Goal: Task Accomplishment & Management: Manage account settings

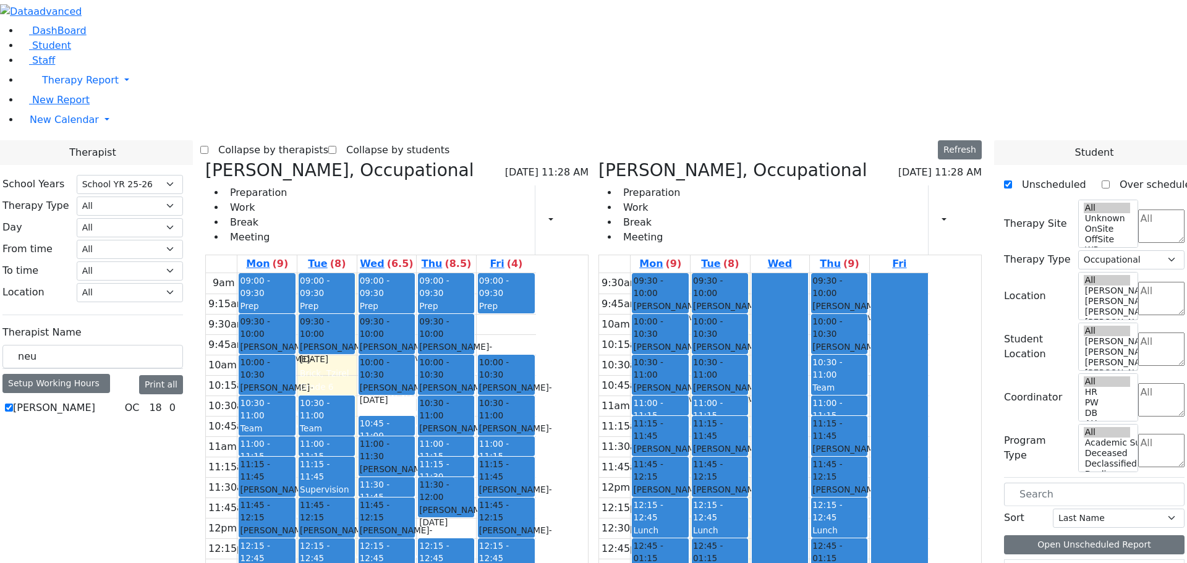
select select "212"
select select "1"
drag, startPoint x: 170, startPoint y: 216, endPoint x: 134, endPoint y: 222, distance: 37.0
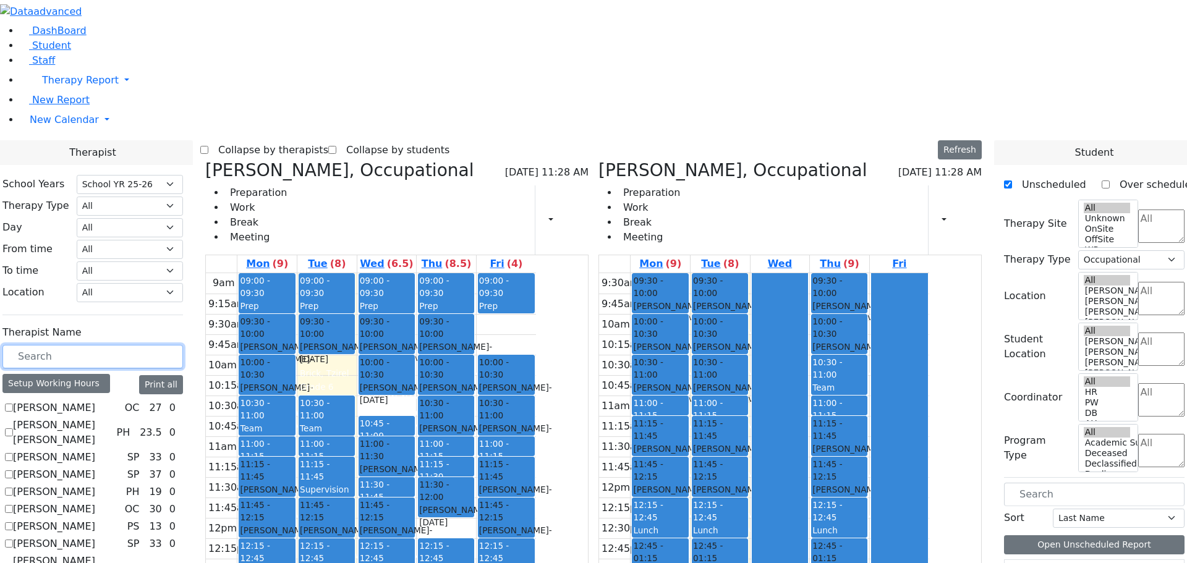
click at [172, 345] on input "text" at bounding box center [92, 356] width 180 height 23
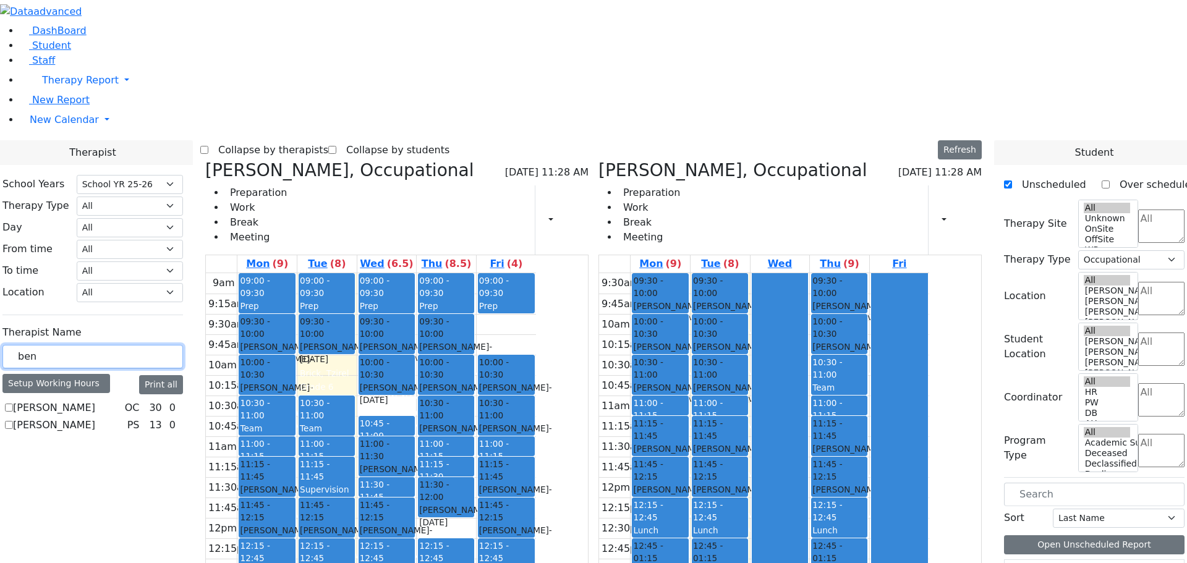
type input "ben"
drag, startPoint x: 155, startPoint y: 283, endPoint x: 140, endPoint y: 290, distance: 16.0
click at [150, 401] on div "[PERSON_NAME] OC 30 0 [PERSON_NAME] PS 13 0" at bounding box center [92, 417] width 180 height 32
click at [205, 160] on icon at bounding box center [205, 170] width 0 height 20
select select
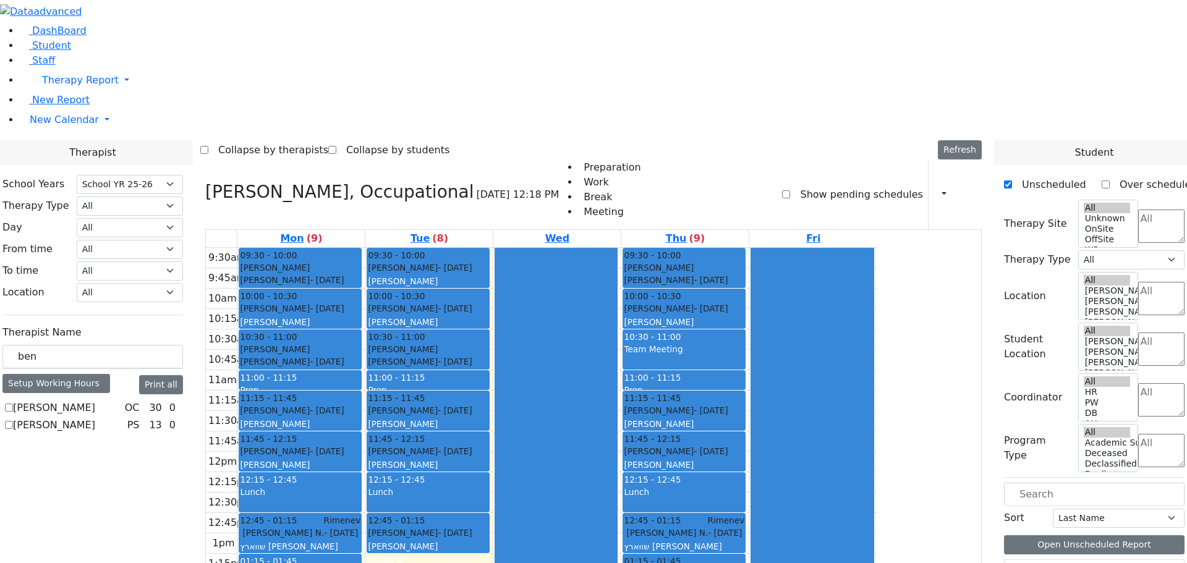
click at [95, 418] on label "[PERSON_NAME]" at bounding box center [54, 425] width 82 height 15
click at [13, 421] on input "[PERSON_NAME]" at bounding box center [9, 425] width 8 height 8
checkbox input "true"
select select "6"
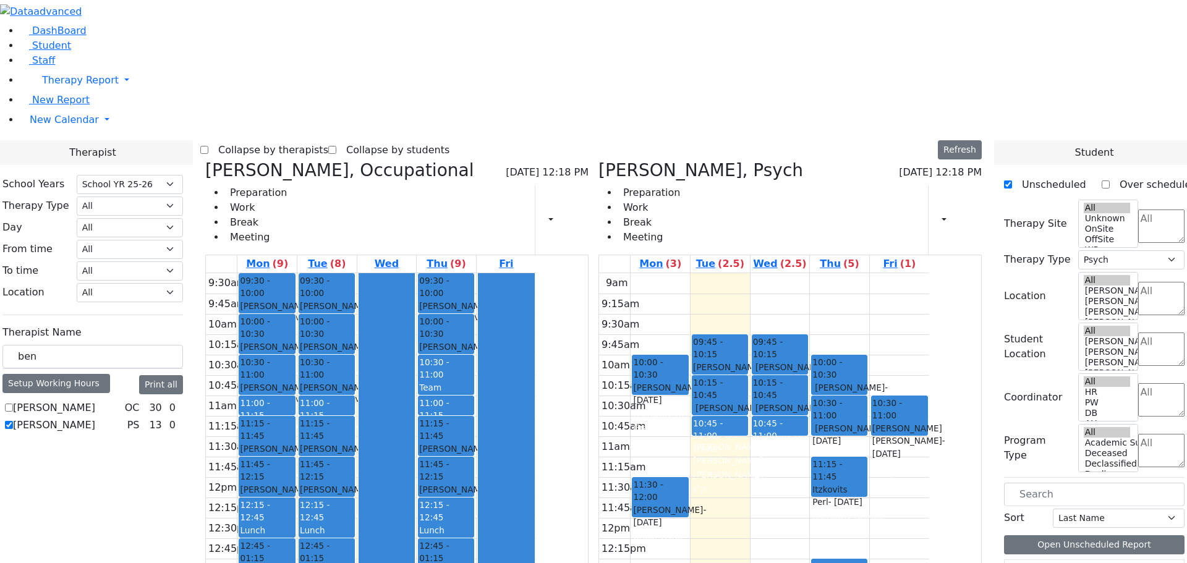
click at [205, 160] on icon at bounding box center [205, 170] width 0 height 20
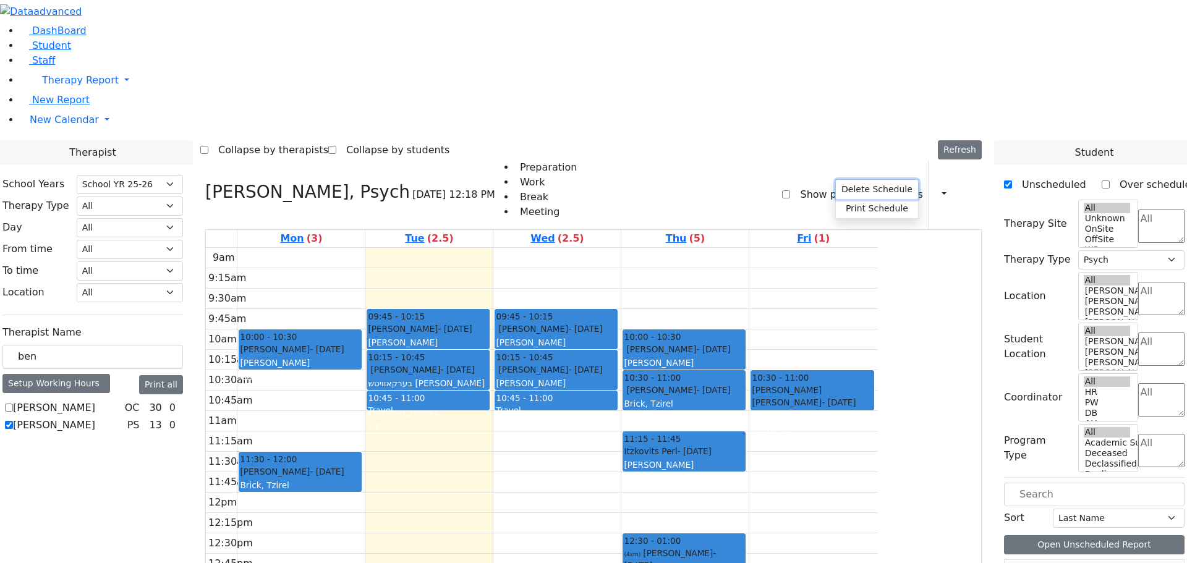
click at [846, 188] on button "Delete Schedule" at bounding box center [877, 189] width 82 height 19
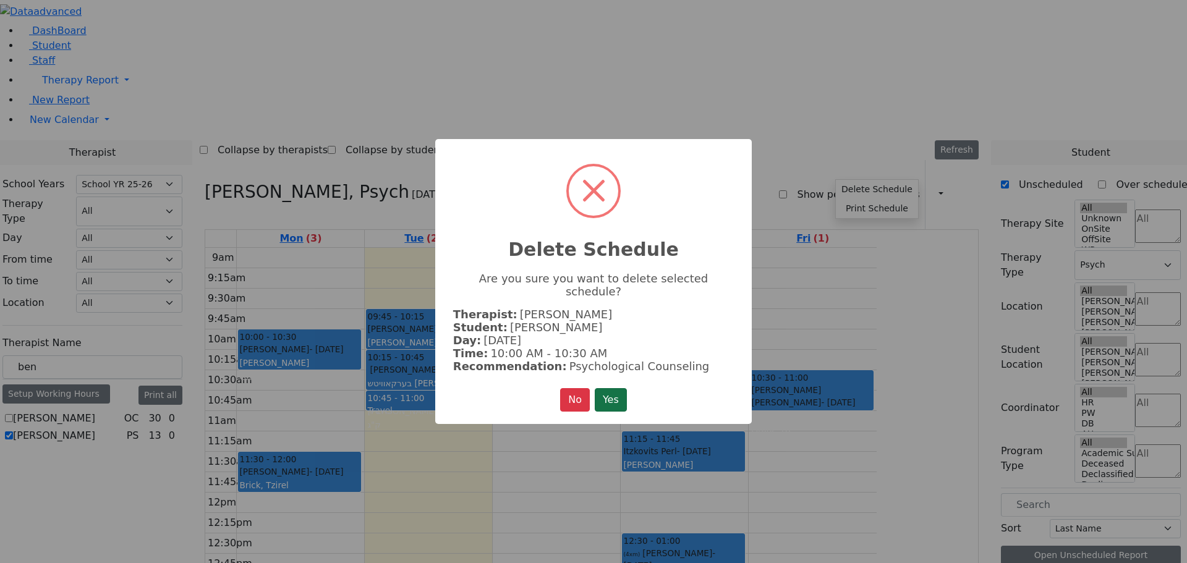
click at [611, 392] on button "Yes" at bounding box center [611, 399] width 32 height 23
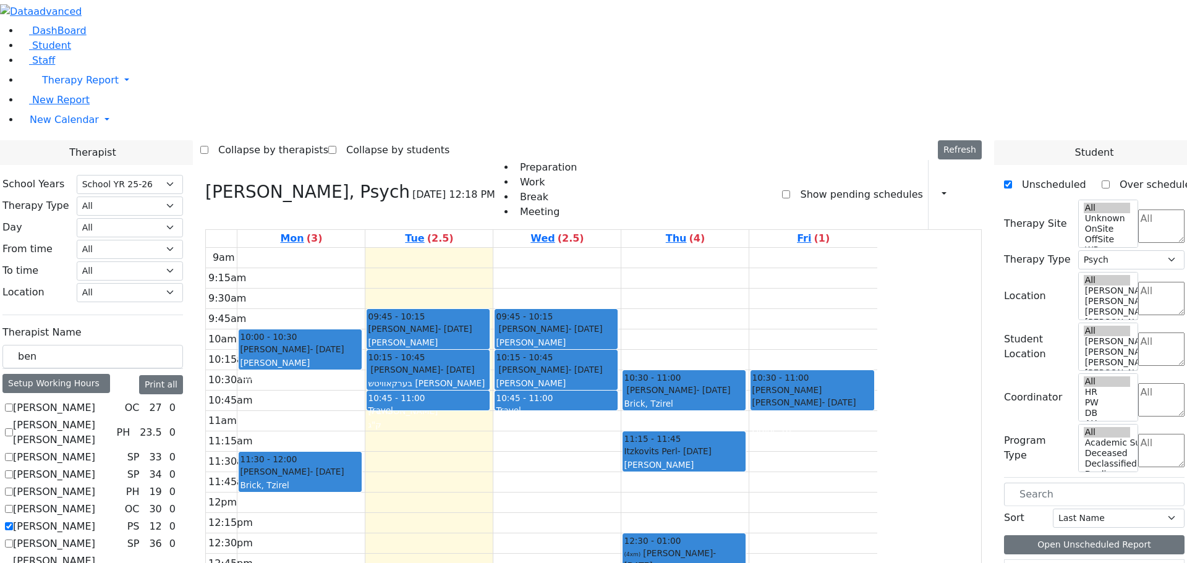
scroll to position [355, 0]
drag, startPoint x: 868, startPoint y: 205, endPoint x: 862, endPoint y: 212, distance: 10.1
click at [748, 248] on div "10:30 - 11:00 [PERSON_NAME] - [DATE] [PERSON_NAME][GEOGRAPHIC_DATA] 11:15 - 11:…" at bounding box center [684, 493] width 127 height 490
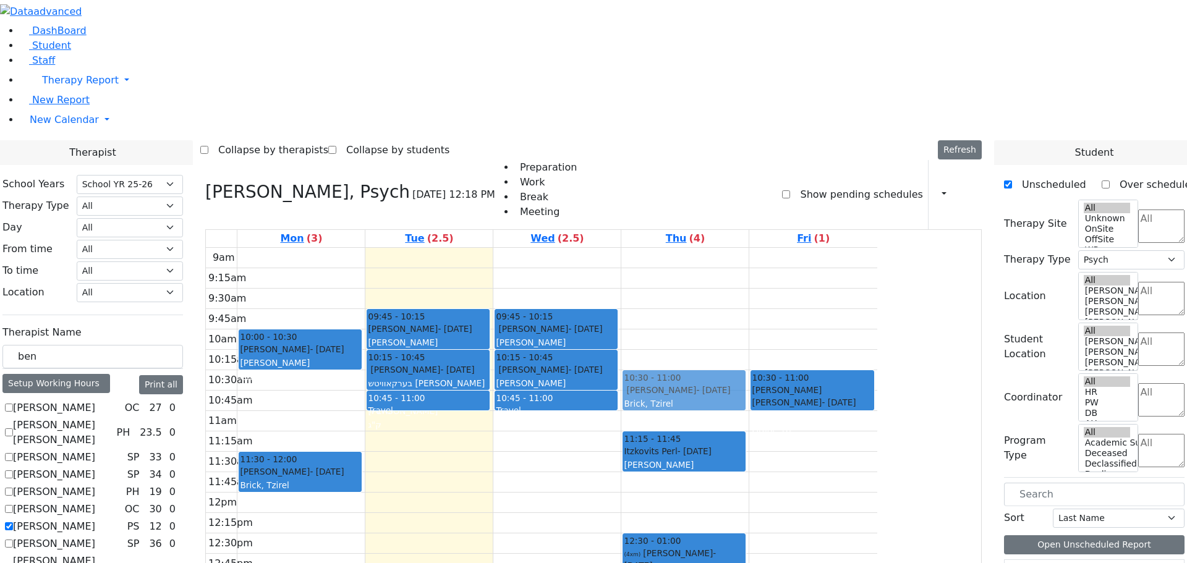
drag, startPoint x: 868, startPoint y: 201, endPoint x: 862, endPoint y: 208, distance: 8.7
click at [748, 248] on div "10:30 - 11:00 [PERSON_NAME] - [DATE] [PERSON_NAME][GEOGRAPHIC_DATA] 11:15 - 11:…" at bounding box center [684, 493] width 127 height 490
drag, startPoint x: 868, startPoint y: 201, endPoint x: 854, endPoint y: 205, distance: 14.1
click at [748, 248] on div "10:30 - 11:00 [PERSON_NAME] - [DATE] [PERSON_NAME][GEOGRAPHIC_DATA] 11:15 - 11:…" at bounding box center [684, 493] width 127 height 490
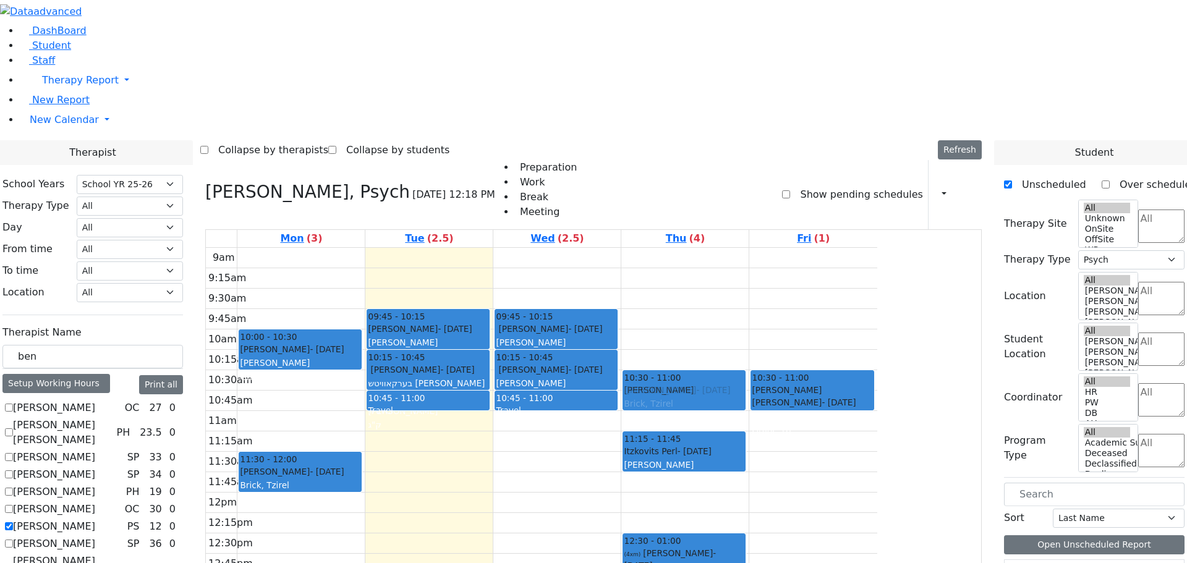
drag, startPoint x: 1052, startPoint y: 461, endPoint x: 799, endPoint y: 218, distance: 351.0
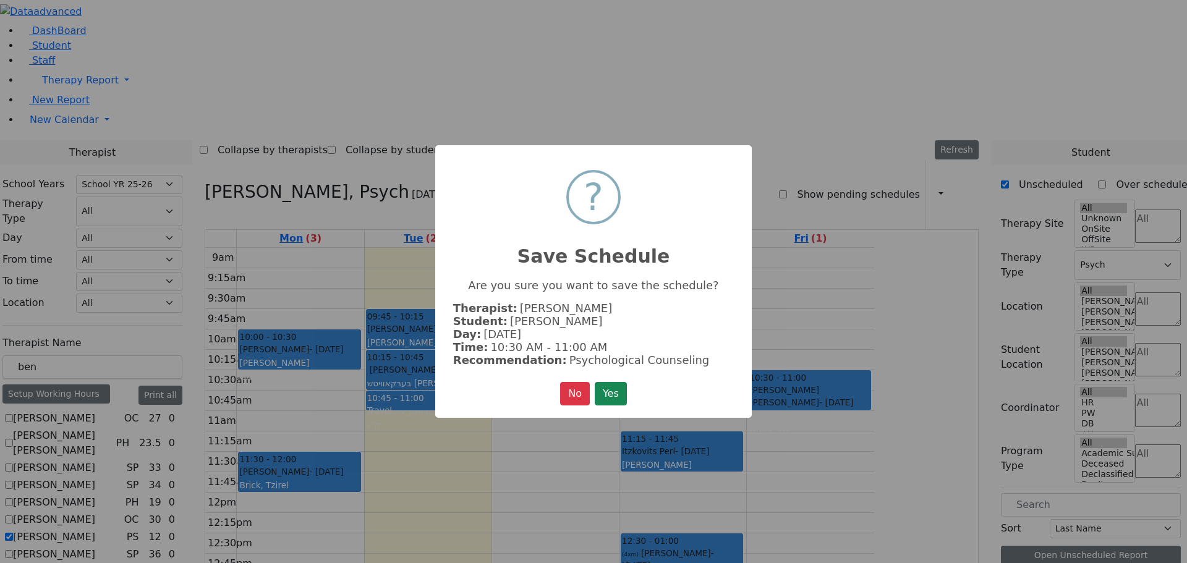
scroll to position [359, 0]
click at [602, 392] on button "Yes" at bounding box center [611, 393] width 32 height 23
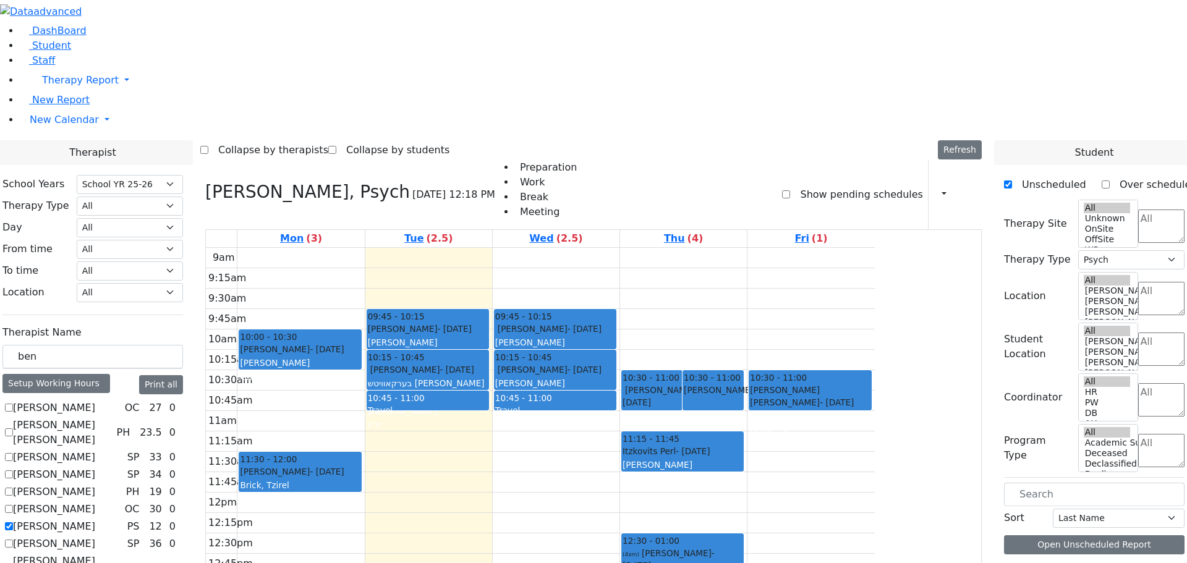
scroll to position [333, 0]
click at [933, 184] on button "button" at bounding box center [940, 194] width 14 height 21
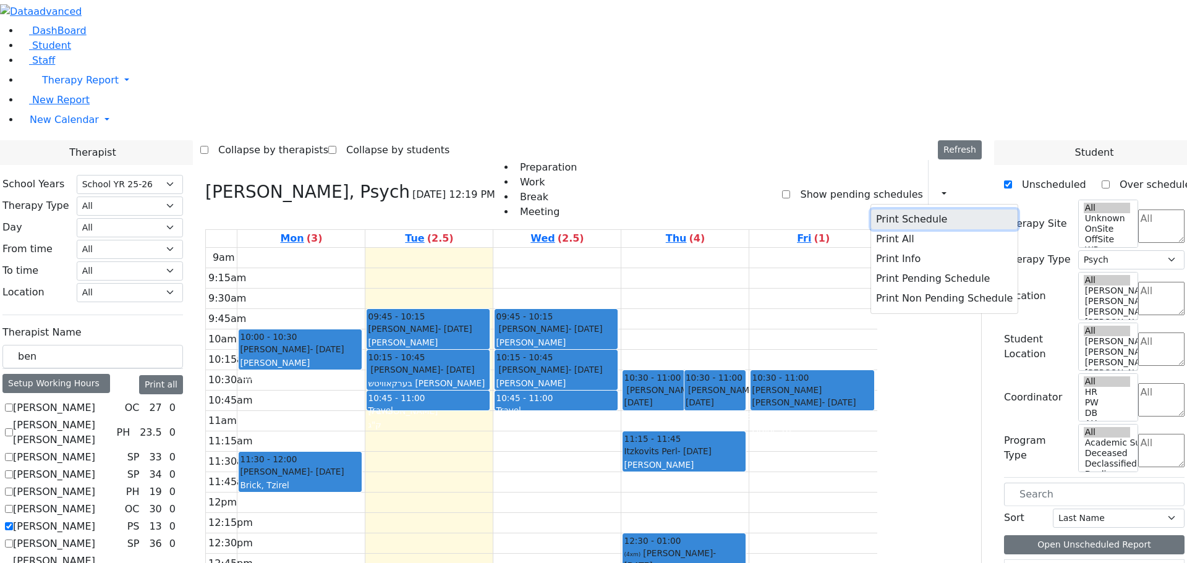
click at [871, 210] on button "Print Schedule" at bounding box center [944, 220] width 146 height 20
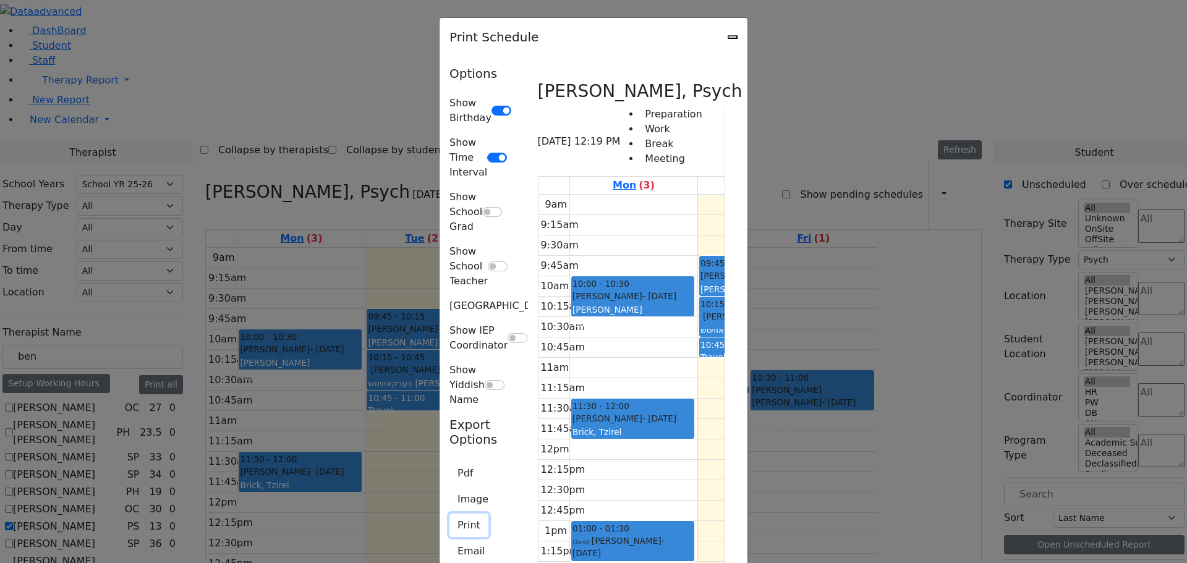
click at [449, 514] on button "Print" at bounding box center [468, 525] width 39 height 23
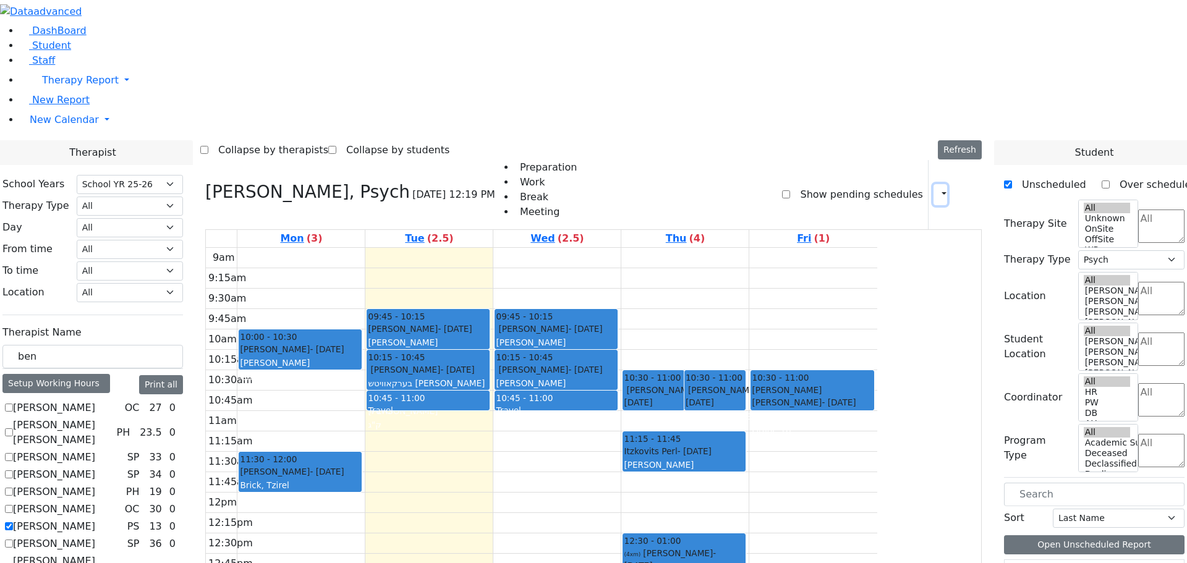
click at [936, 189] on icon "button" at bounding box center [936, 195] width 0 height 12
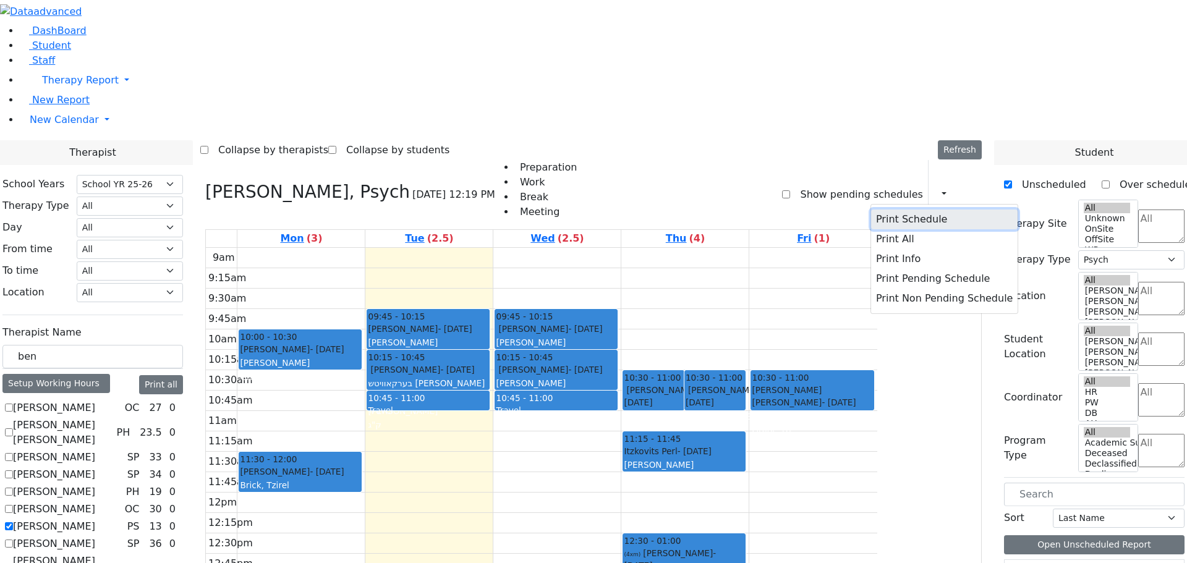
click at [872, 210] on button "Print Schedule" at bounding box center [944, 220] width 146 height 20
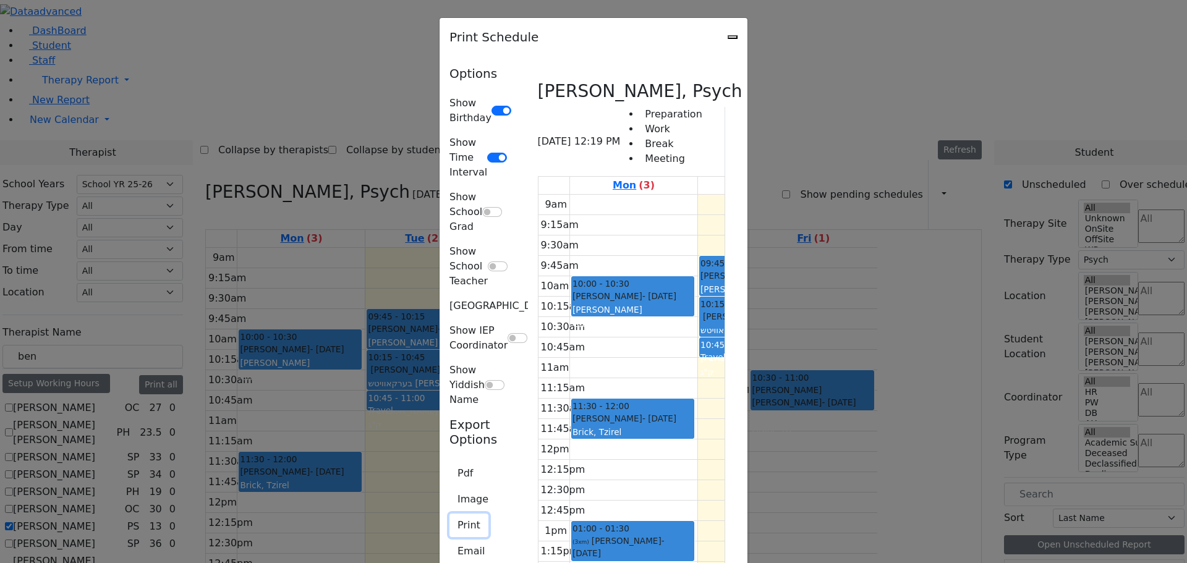
click at [449, 514] on button "Print" at bounding box center [468, 525] width 39 height 23
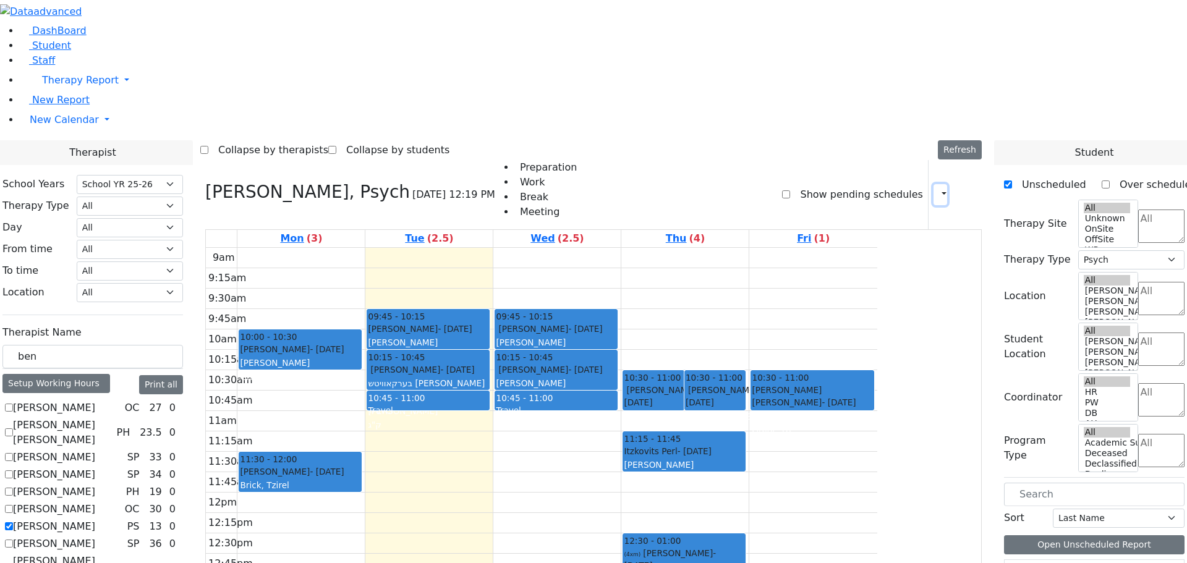
click at [936, 189] on icon "button" at bounding box center [936, 195] width 0 height 12
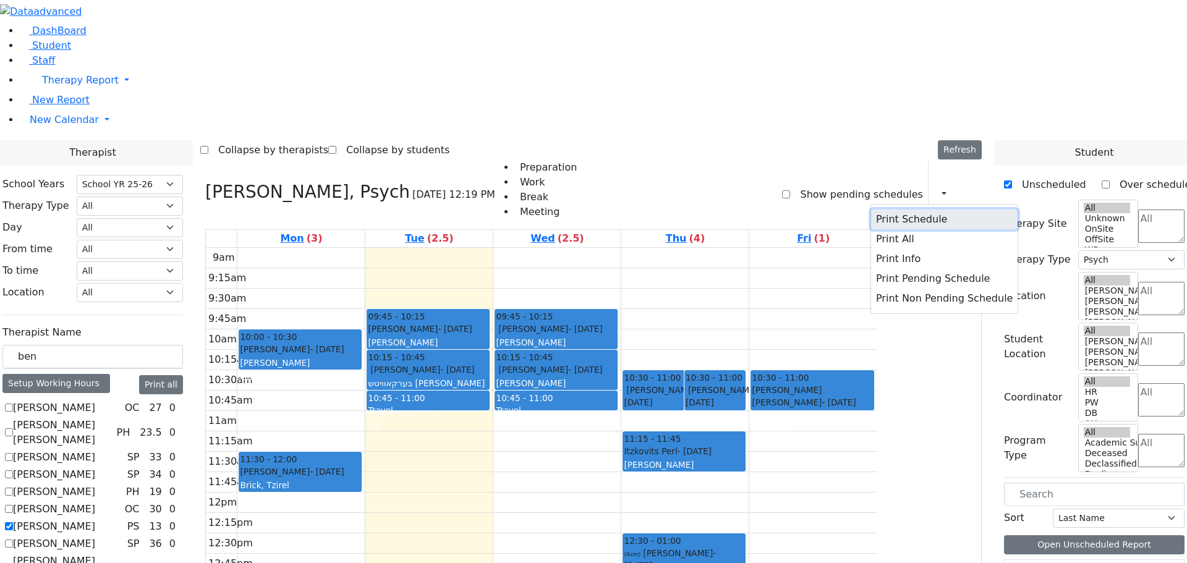
click at [871, 210] on button "Print Schedule" at bounding box center [944, 220] width 146 height 20
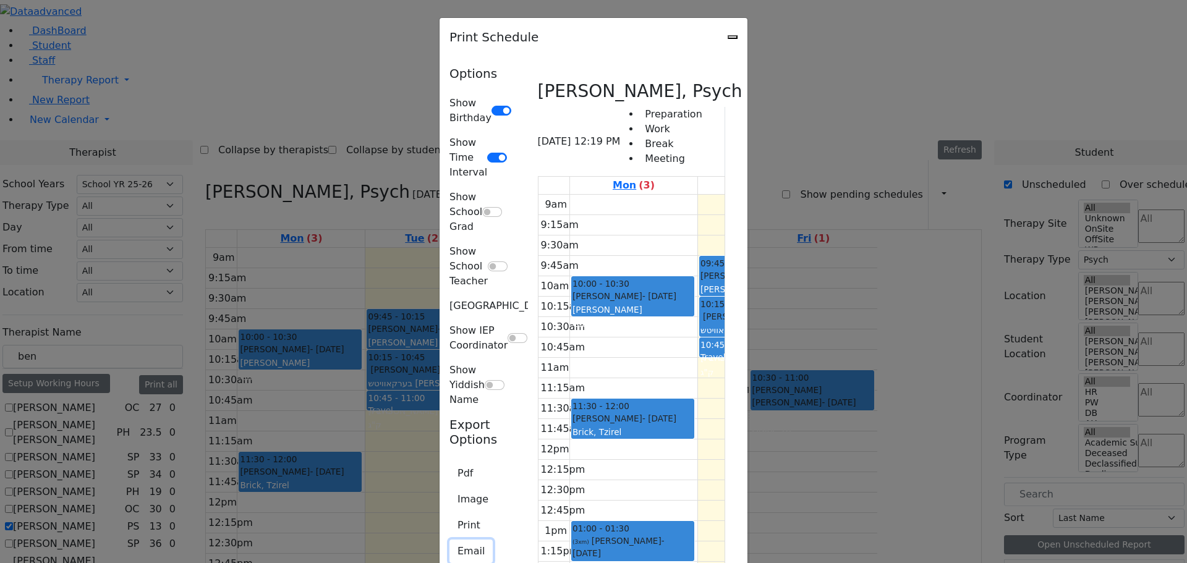
click at [449, 540] on button "Email" at bounding box center [470, 551] width 43 height 23
type input "[EMAIL_ADDRESS][DOMAIN_NAME]"
type textarea "This is schedule for [PERSON_NAME]"
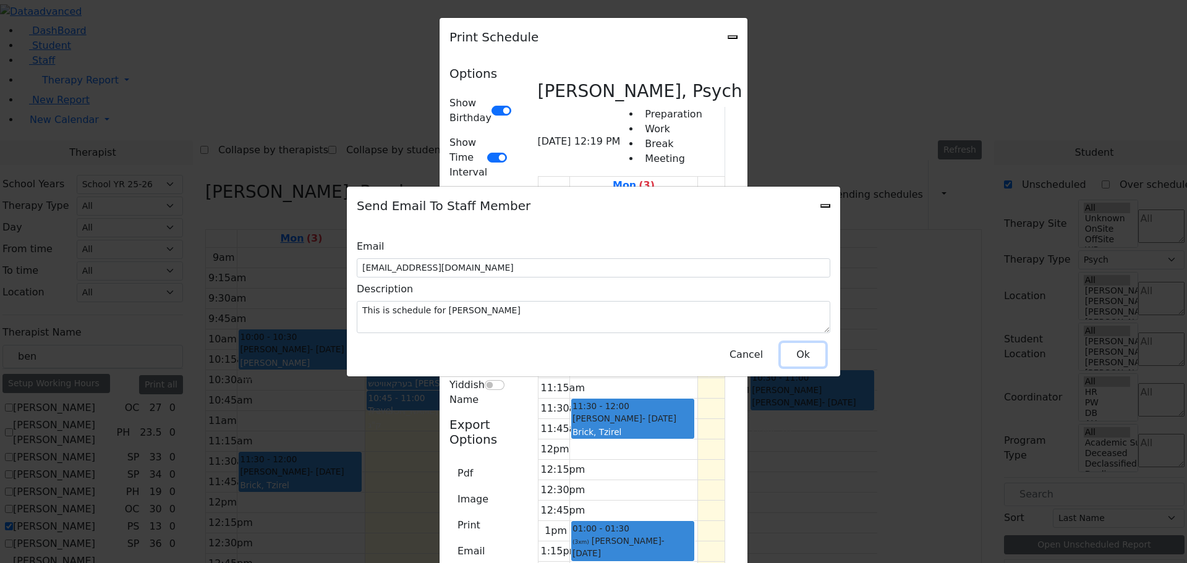
click at [789, 346] on button "Ok" at bounding box center [803, 354] width 45 height 23
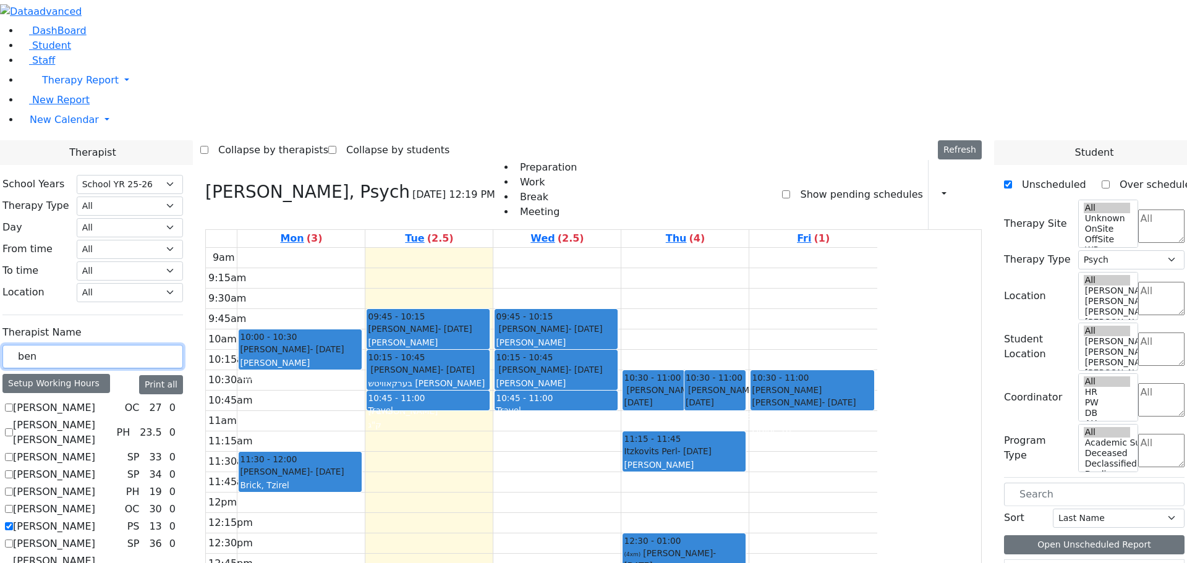
drag, startPoint x: 171, startPoint y: 215, endPoint x: 162, endPoint y: 211, distance: 10.2
click at [162, 345] on input "ben" at bounding box center [92, 356] width 180 height 23
click at [936, 189] on icon "button" at bounding box center [936, 195] width 0 height 12
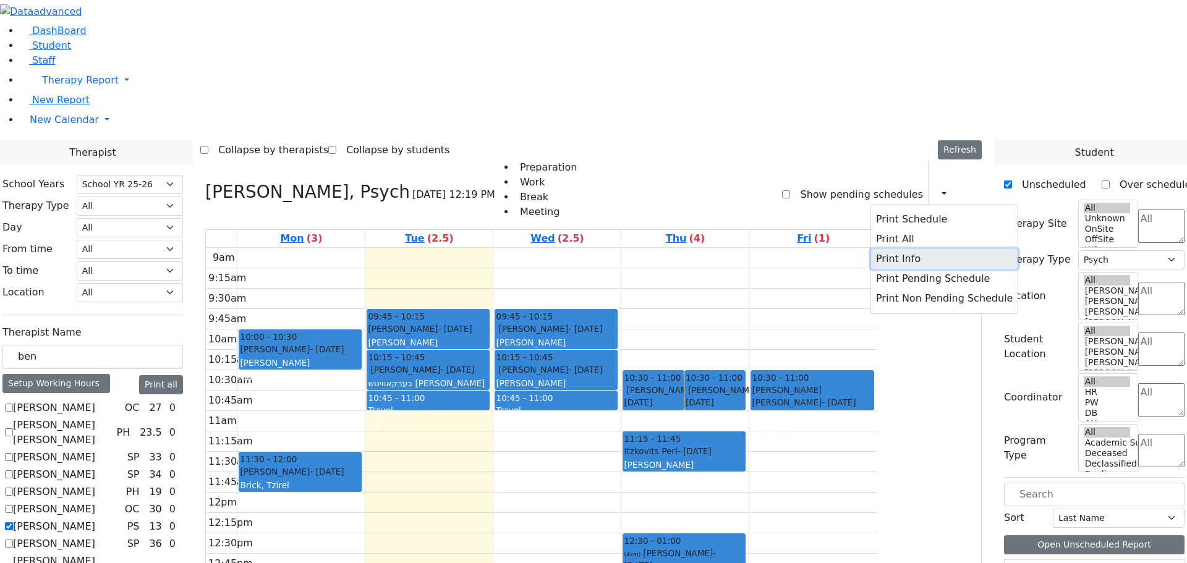
click at [880, 249] on button "Print Info" at bounding box center [944, 259] width 146 height 20
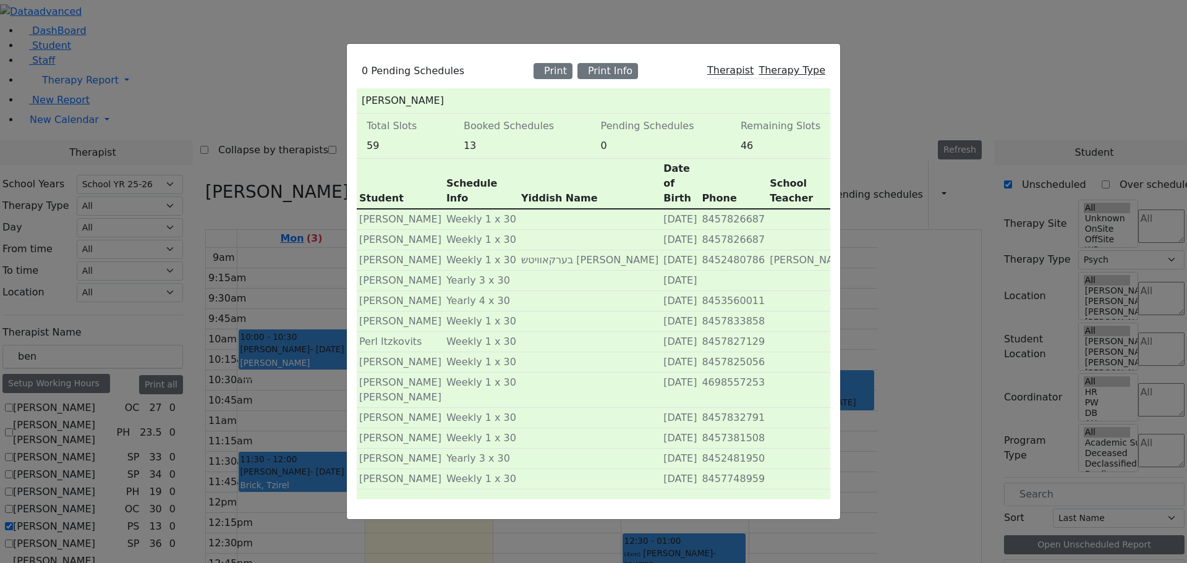
scroll to position [0, 0]
click at [922, 41] on div "0 Pending Schedules Print Print Info Therapist Therapy Type [PERSON_NAME] Total…" at bounding box center [593, 281] width 1187 height 563
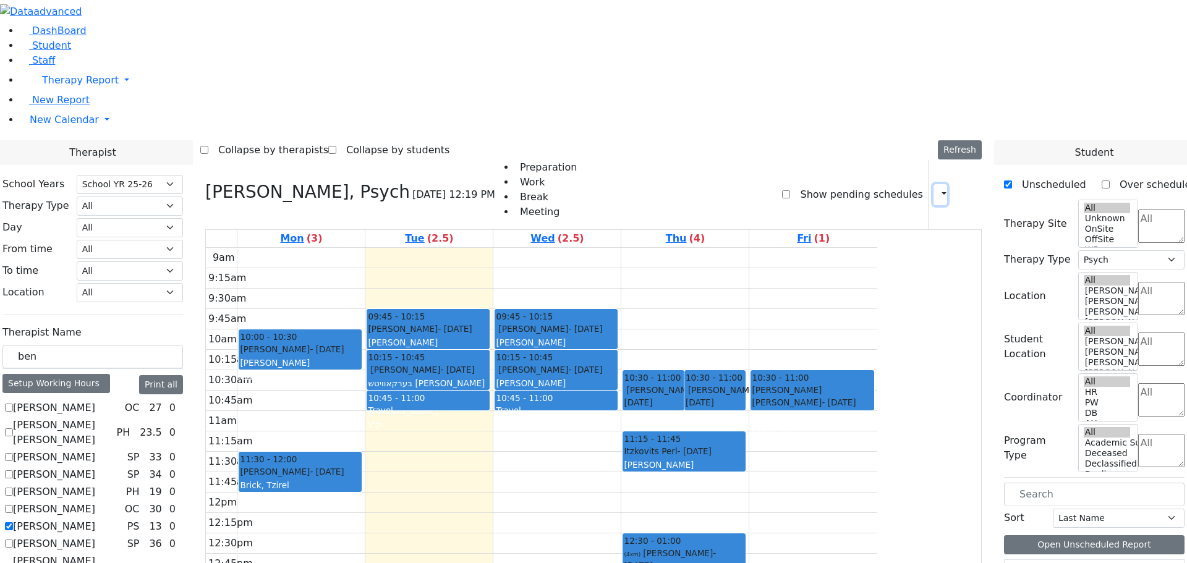
click at [936, 189] on icon "button" at bounding box center [936, 195] width 0 height 12
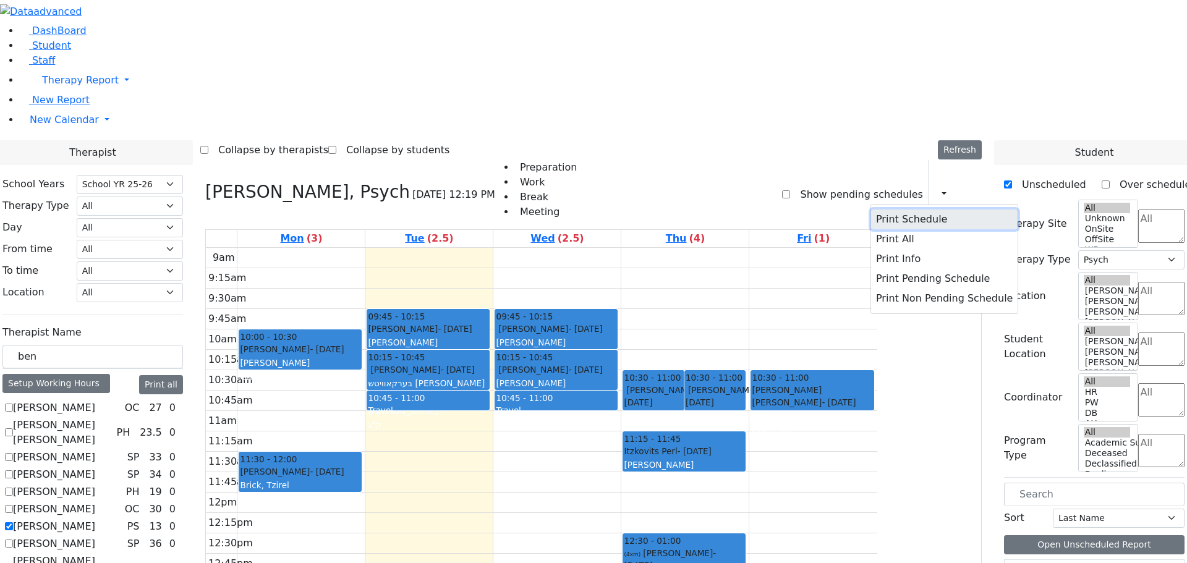
click at [875, 210] on button "Print Schedule" at bounding box center [944, 220] width 146 height 20
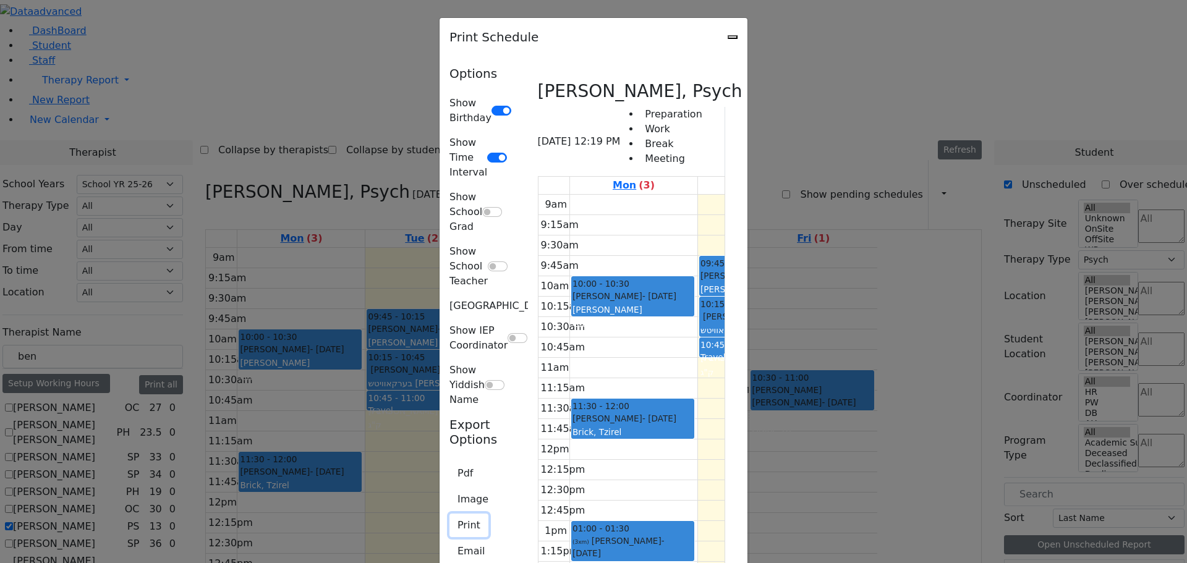
click at [449, 514] on button "Print" at bounding box center [468, 525] width 39 height 23
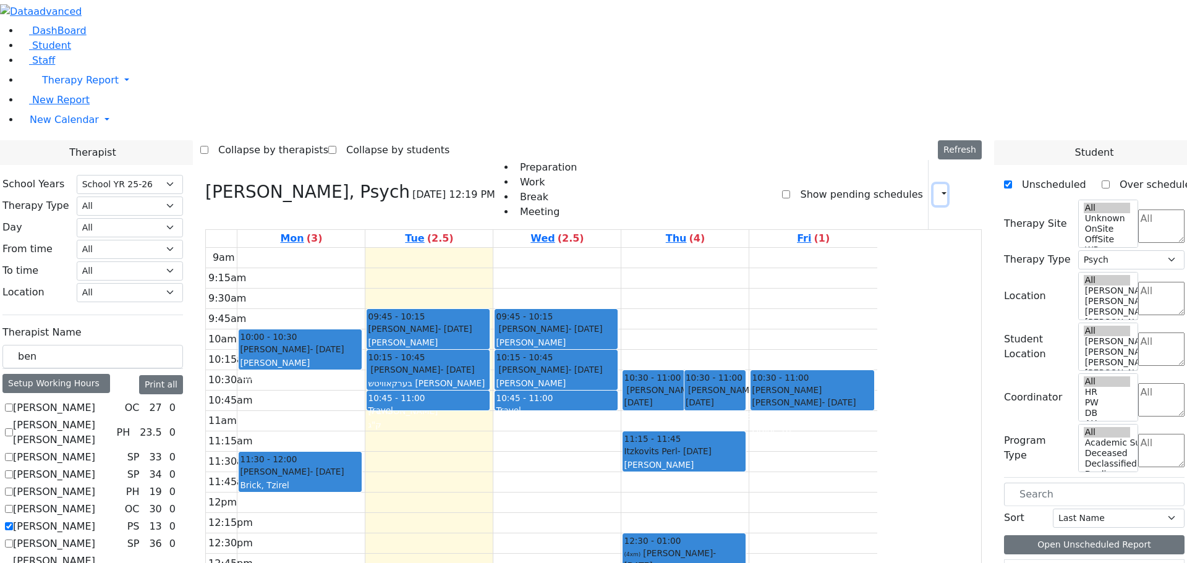
click at [936, 189] on icon "button" at bounding box center [936, 195] width 0 height 12
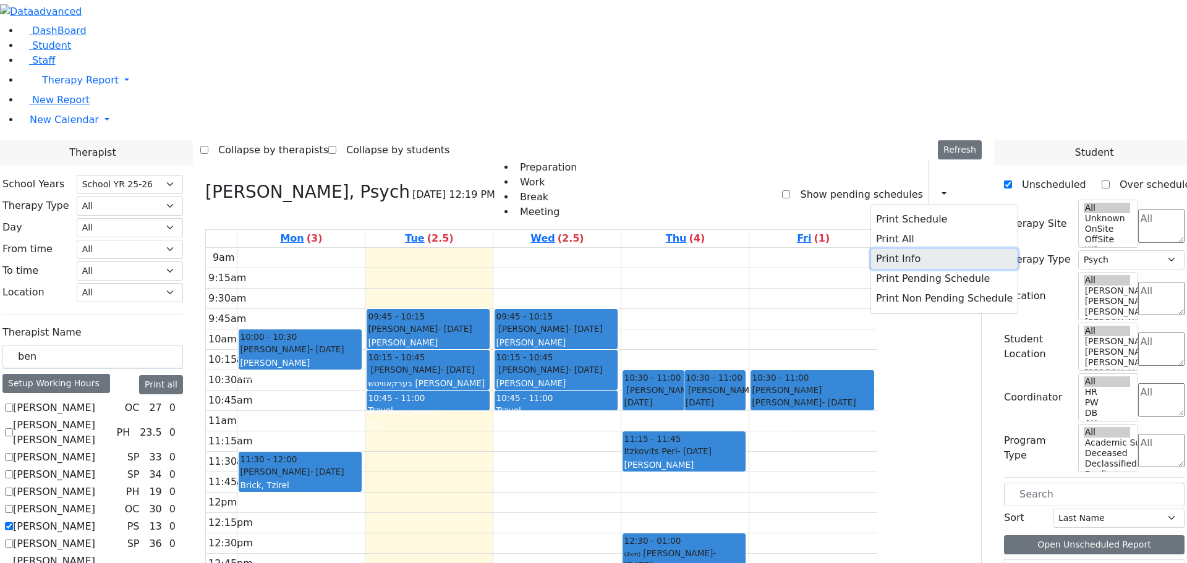
click at [871, 249] on button "Print Info" at bounding box center [944, 259] width 146 height 20
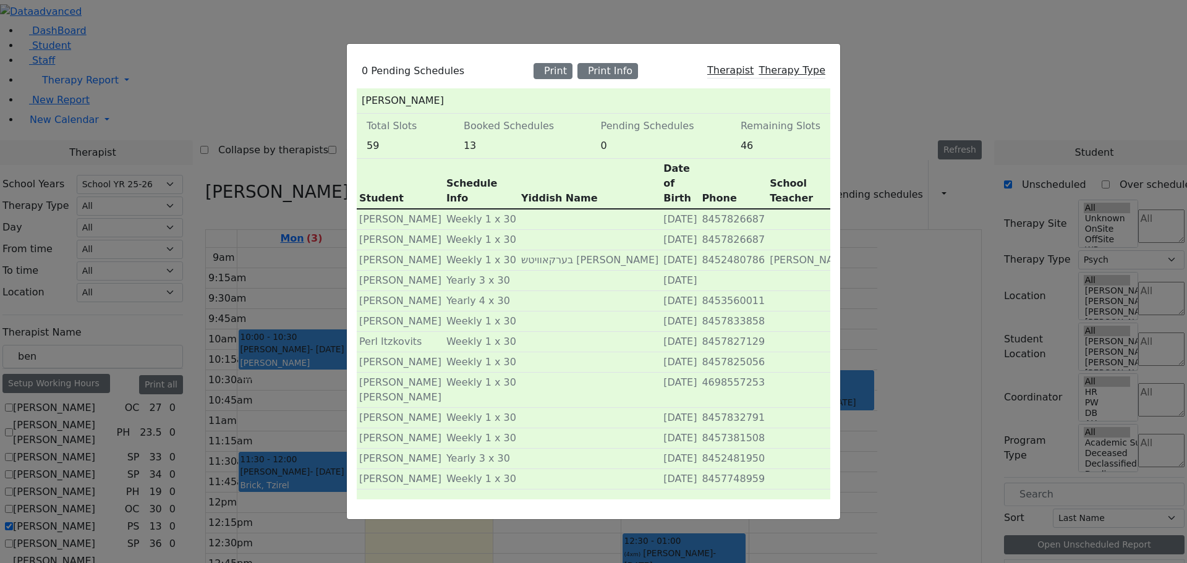
click at [925, 42] on div "0 Pending Schedules Print Print Info Therapist Therapy Type [PERSON_NAME] Total…" at bounding box center [593, 281] width 1187 height 563
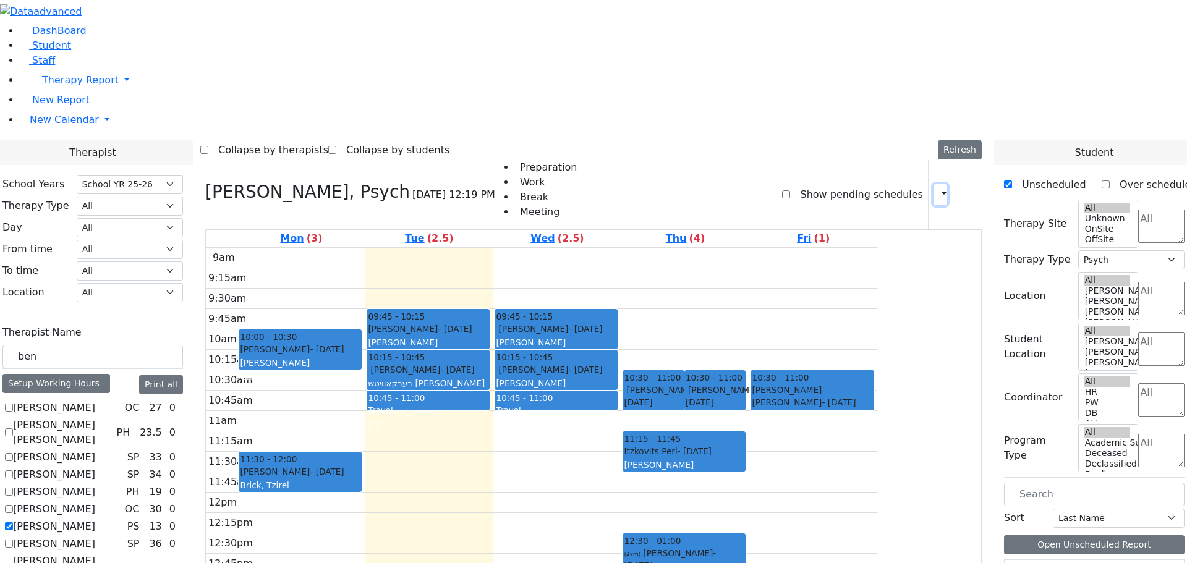
click at [936, 189] on icon "button" at bounding box center [936, 195] width 0 height 12
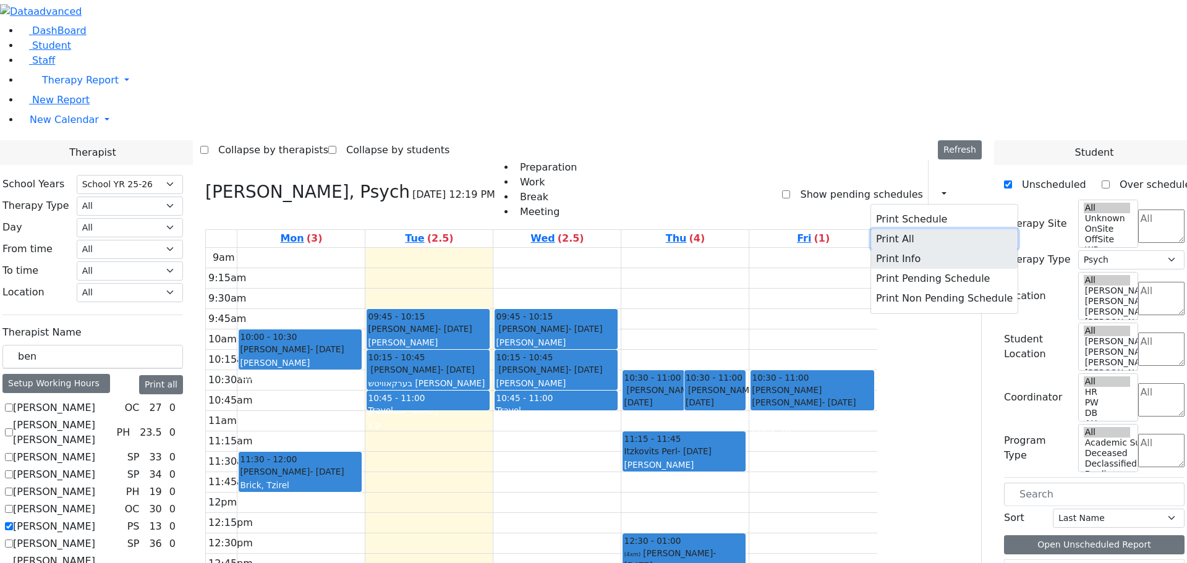
click at [875, 229] on button "Print All" at bounding box center [944, 239] width 146 height 20
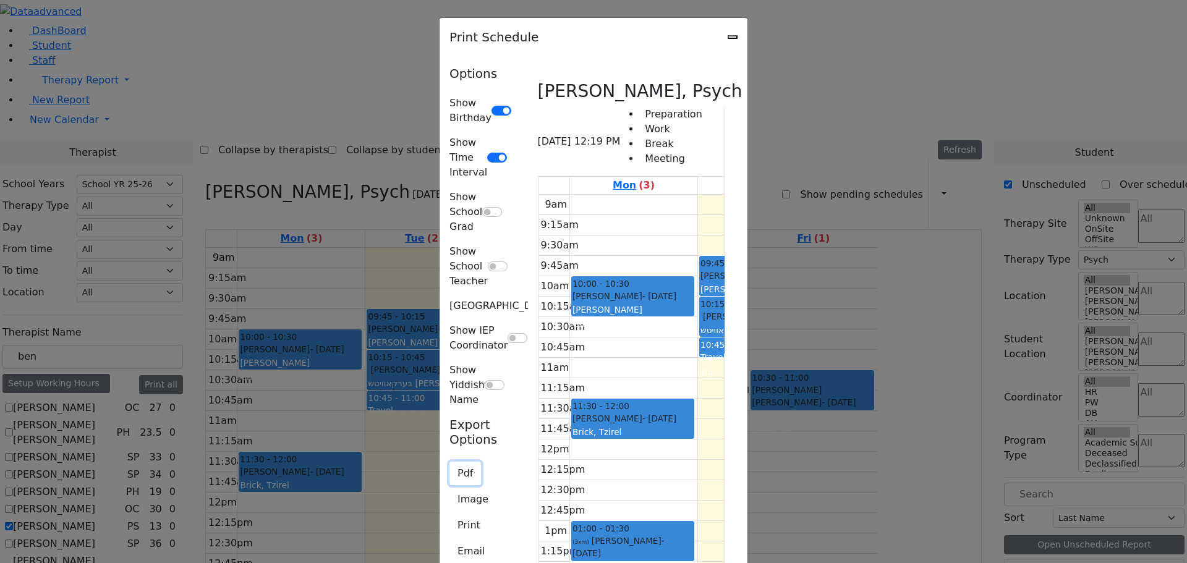
click at [449, 462] on button "Pdf" at bounding box center [465, 473] width 32 height 23
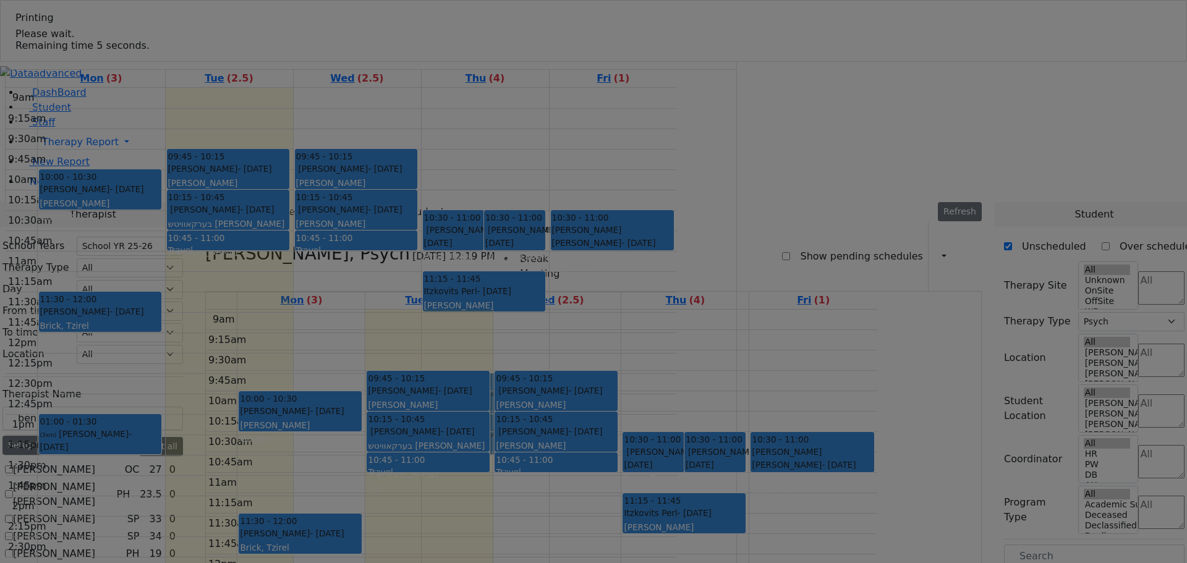
select select "212"
select select "6"
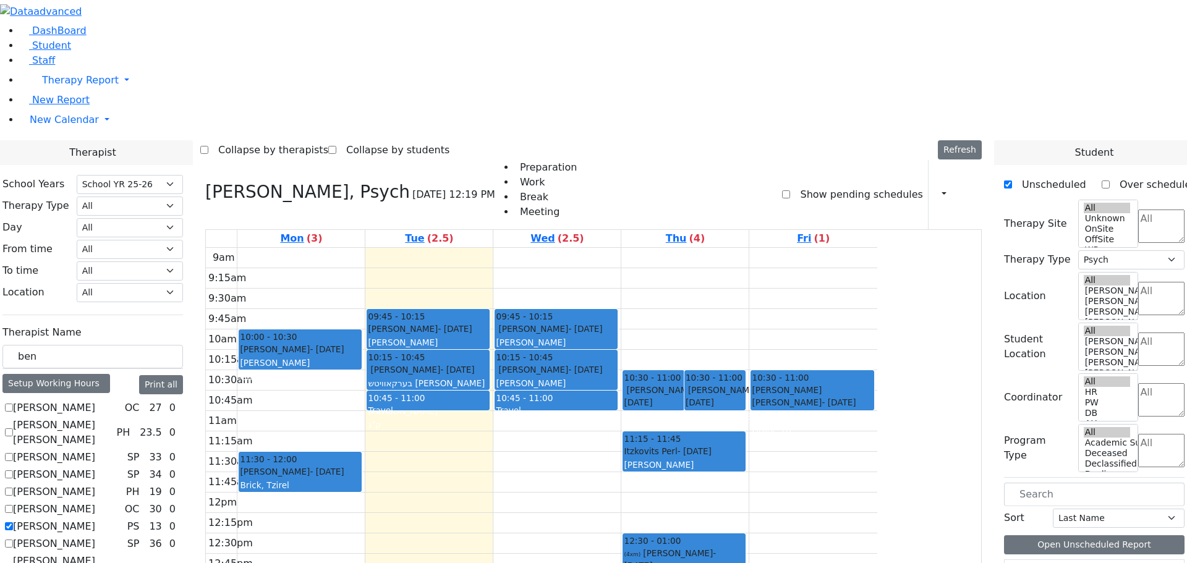
click at [127, 177] on aside "DashBoard Student Staff Therapy Report Student Old Calendar" at bounding box center [593, 88] width 1187 height 177
click at [95, 519] on label "[PERSON_NAME]" at bounding box center [54, 526] width 82 height 15
click at [13, 522] on input "[PERSON_NAME]" at bounding box center [9, 526] width 8 height 8
checkbox input "false"
select select
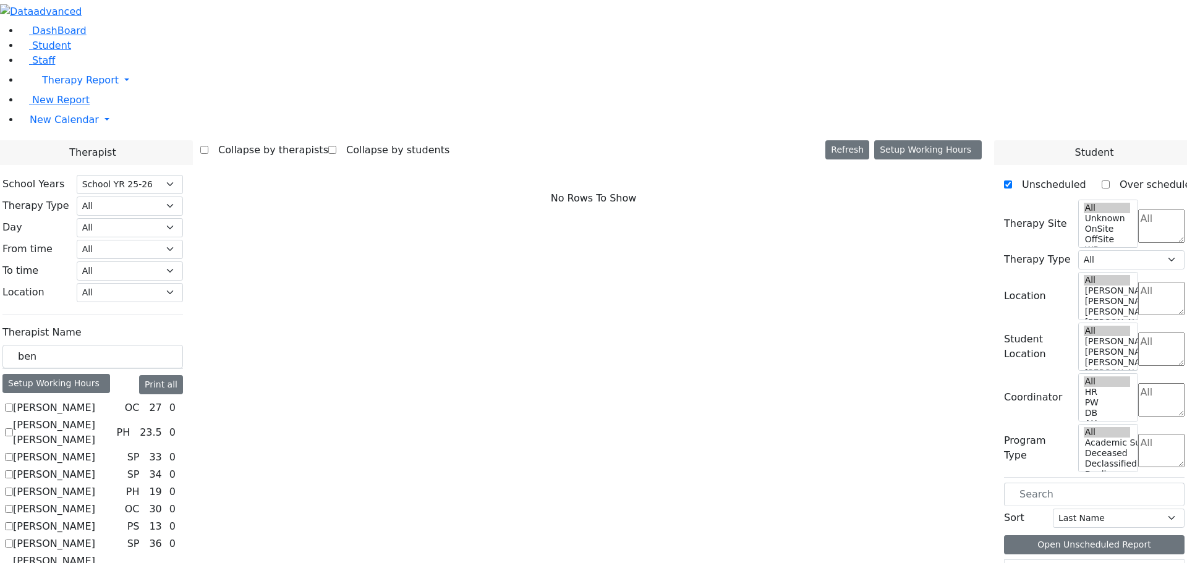
scroll to position [618, 0]
drag, startPoint x: 166, startPoint y: 210, endPoint x: 150, endPoint y: 205, distance: 16.8
click at [150, 345] on div "ben" at bounding box center [92, 357] width 180 height 24
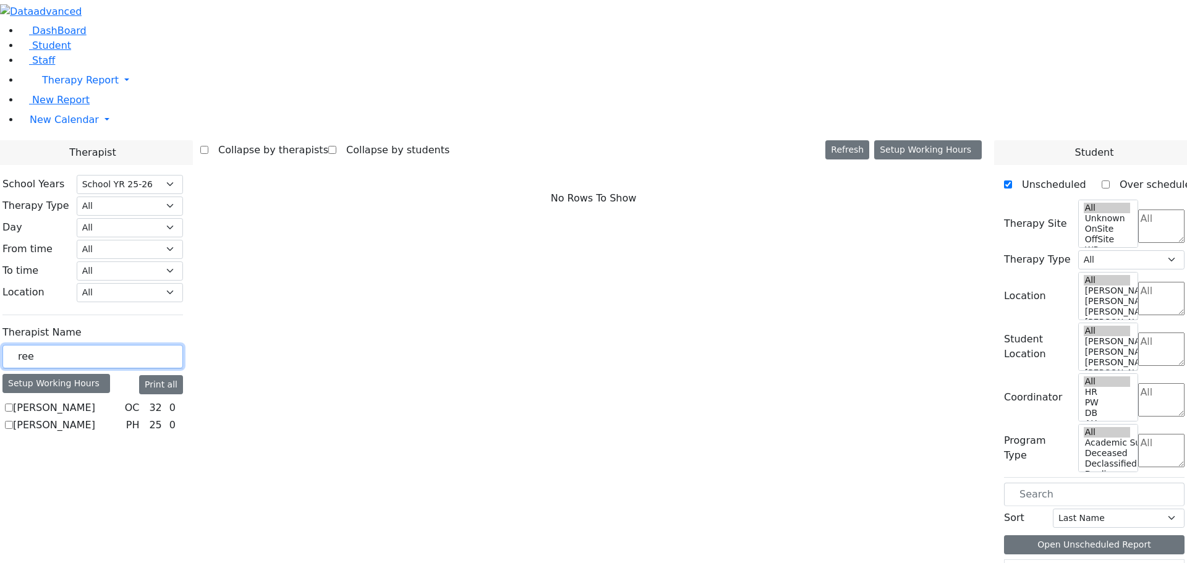
type input "[PERSON_NAME]"
drag, startPoint x: 198, startPoint y: 218, endPoint x: 153, endPoint y: 218, distance: 44.5
click at [153, 345] on div "[PERSON_NAME]" at bounding box center [92, 357] width 180 height 24
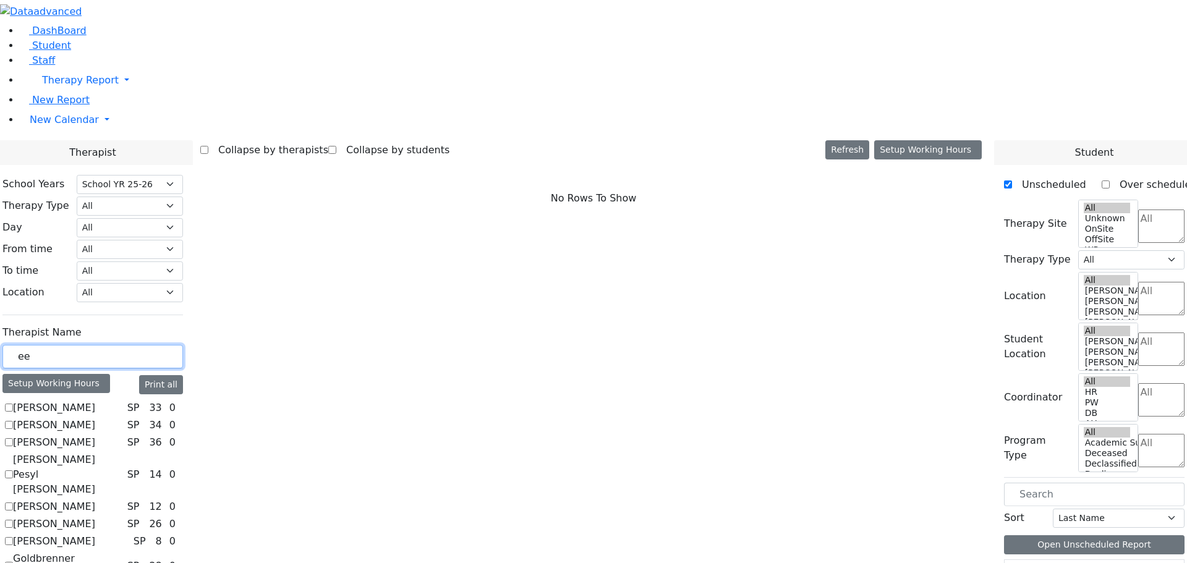
drag, startPoint x: 183, startPoint y: 221, endPoint x: 136, endPoint y: 210, distance: 48.3
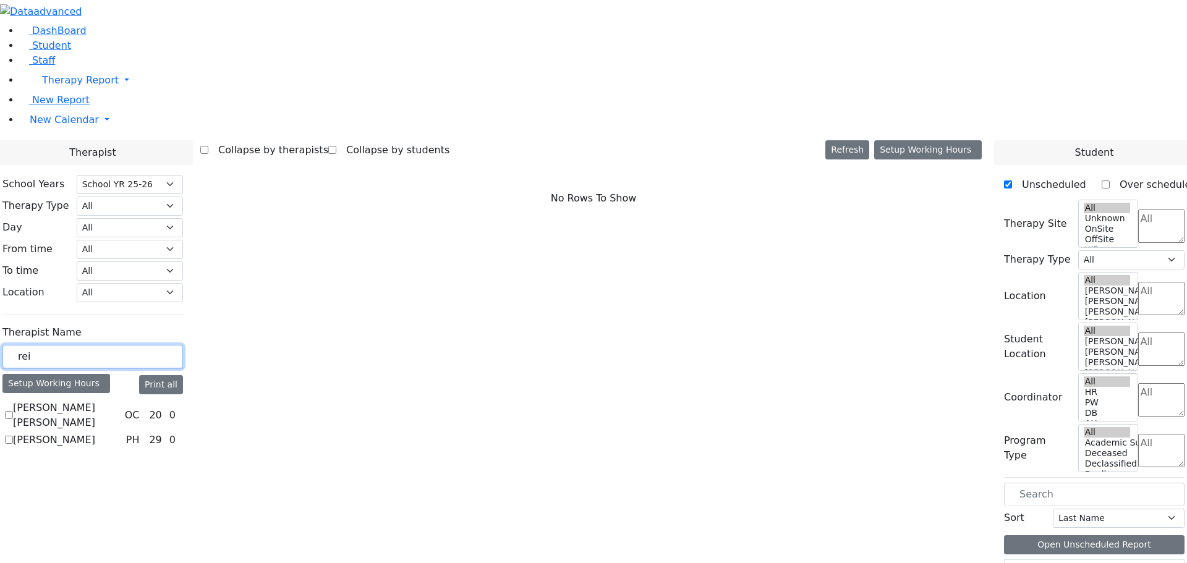
type input "rei"
click at [95, 433] on label "[PERSON_NAME]" at bounding box center [54, 440] width 82 height 15
click at [13, 436] on input "[PERSON_NAME]" at bounding box center [9, 440] width 8 height 8
checkbox input "true"
select select "2"
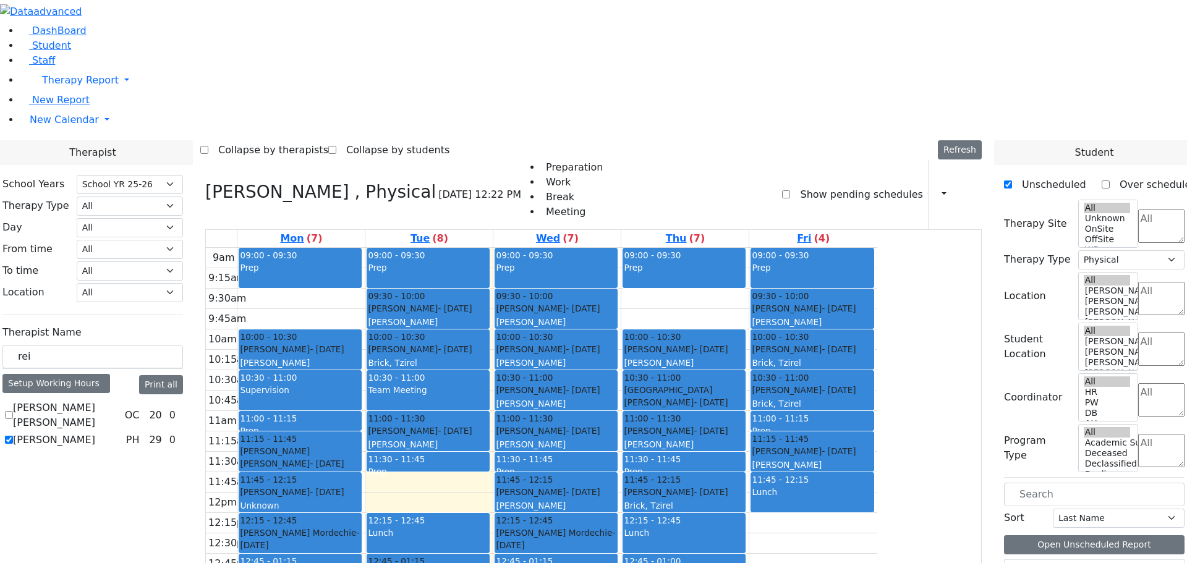
drag, startPoint x: 529, startPoint y: 312, endPoint x: 533, endPoint y: 441, distance: 129.2
click at [493, 441] on div "09:00 - 09:30 Prep 09:30 - 10:00 [PERSON_NAME] - [DATE] [PERSON_NAME] Grade 8 1…" at bounding box center [428, 493] width 127 height 490
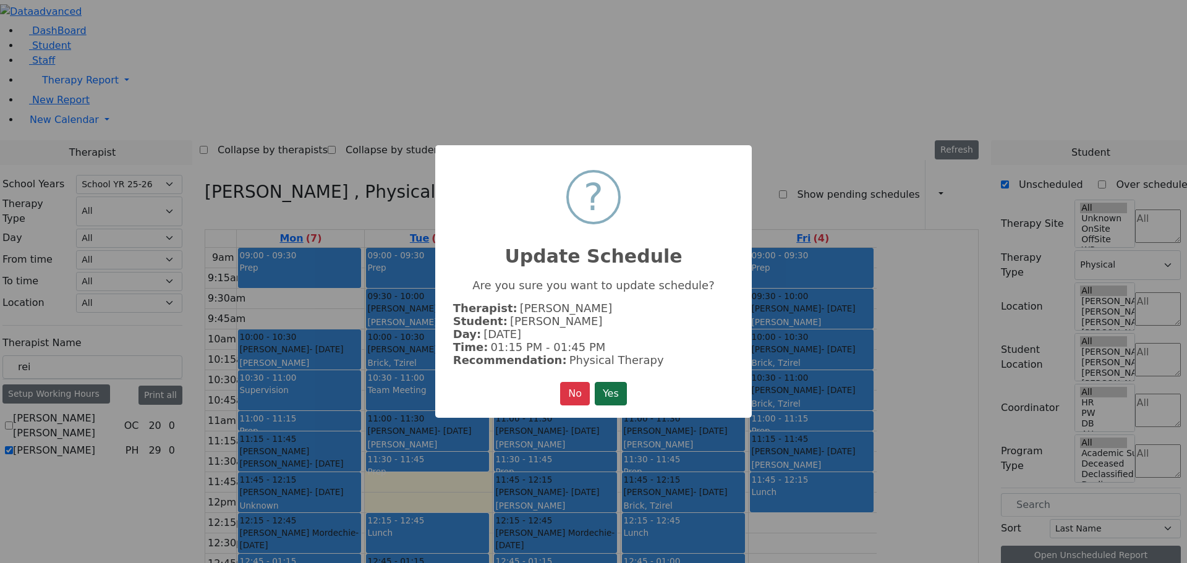
click at [624, 387] on button "Yes" at bounding box center [611, 393] width 32 height 23
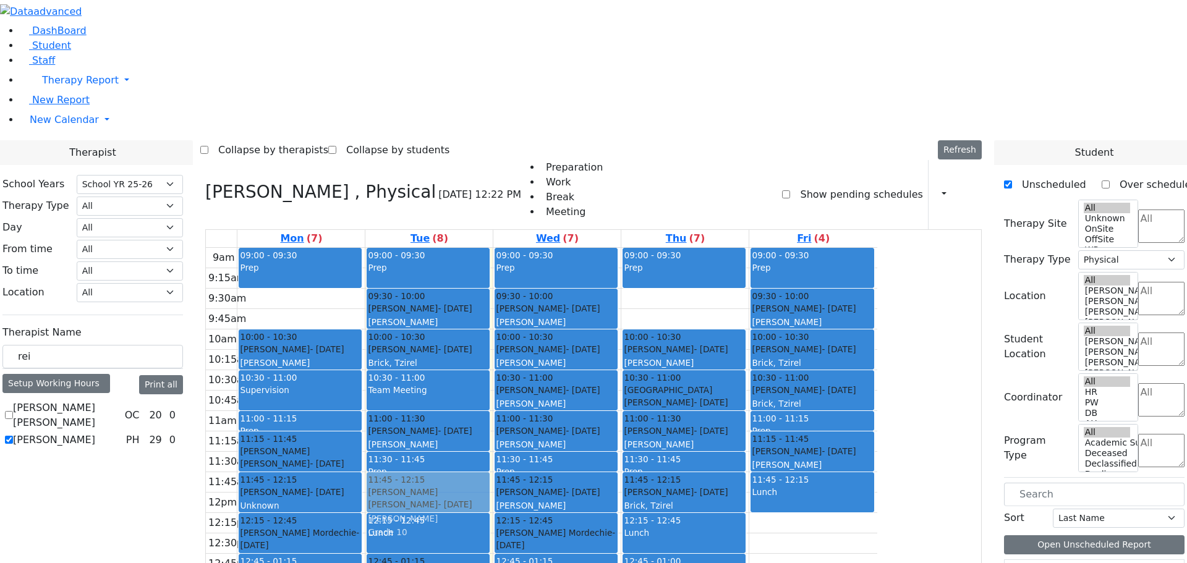
drag, startPoint x: 520, startPoint y: 490, endPoint x: 516, endPoint y: 350, distance: 139.1
click at [493, 328] on div "09:00 - 09:30 Prep 09:30 - 10:00 [PERSON_NAME] - [DATE] [PERSON_NAME] Grade 8 1…" at bounding box center [428, 493] width 127 height 490
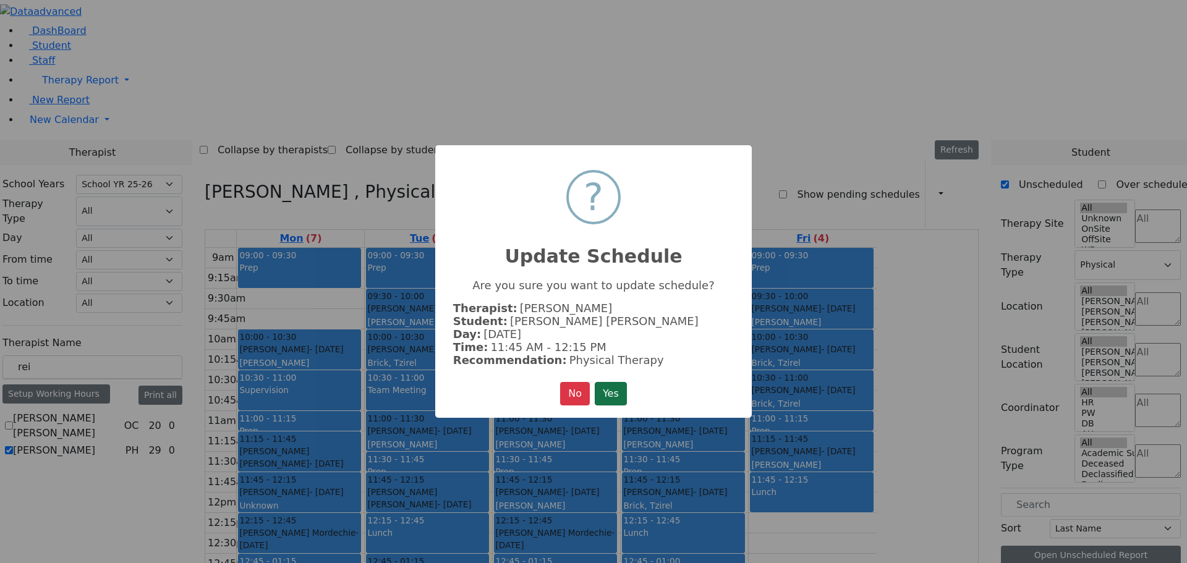
click at [606, 388] on button "Yes" at bounding box center [611, 393] width 32 height 23
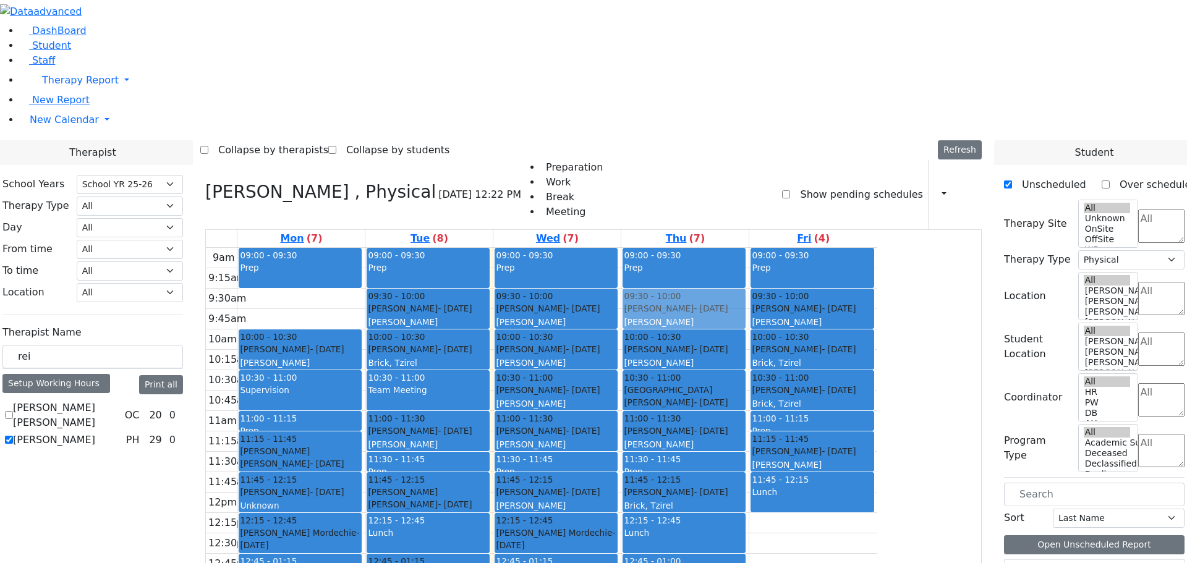
drag, startPoint x: 413, startPoint y: 438, endPoint x: 808, endPoint y: 125, distance: 503.8
click at [809, 248] on tr "09:00 - 09:30 Prep 10:00 - 10:30 [PERSON_NAME] - [DATE] [PERSON_NAME] 10:30 - 1…" at bounding box center [541, 493] width 671 height 490
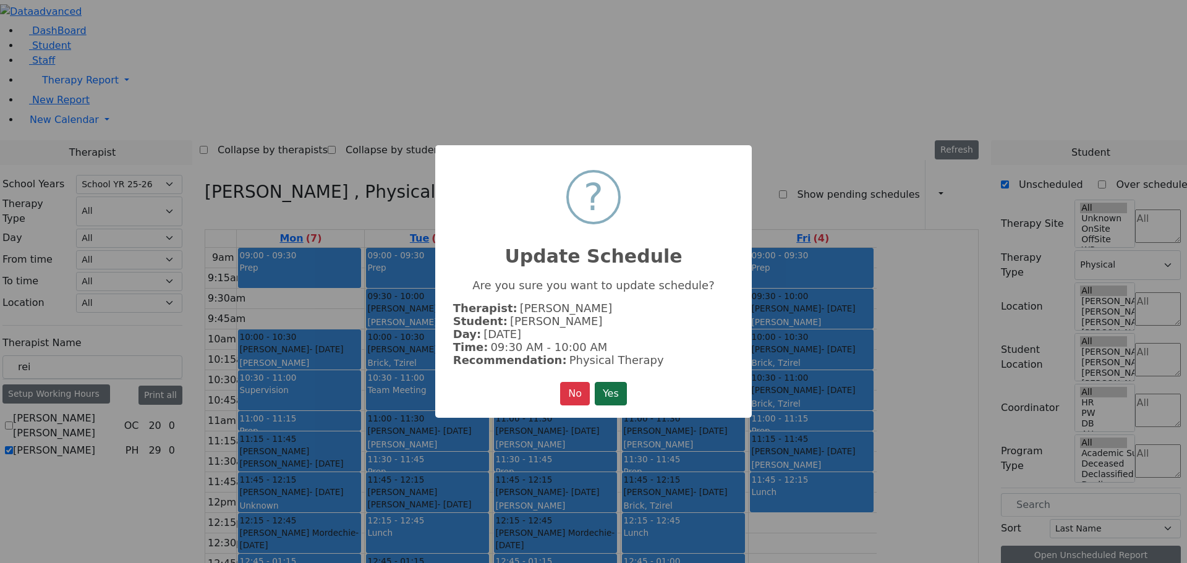
click at [611, 386] on button "Yes" at bounding box center [611, 393] width 32 height 23
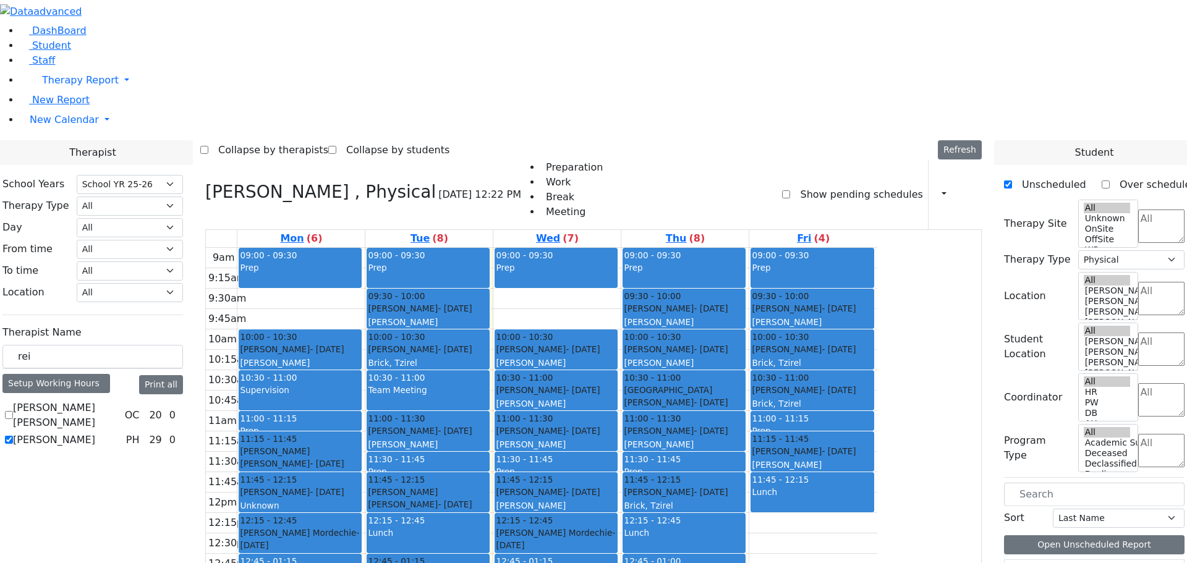
drag, startPoint x: 658, startPoint y: 134, endPoint x: 401, endPoint y: 429, distance: 391.7
click at [401, 430] on tr "09:00 - 09:30 Prep 10:00 - 10:30 [PERSON_NAME] - [DATE] [PERSON_NAME] 10:30 - 1…" at bounding box center [541, 493] width 671 height 490
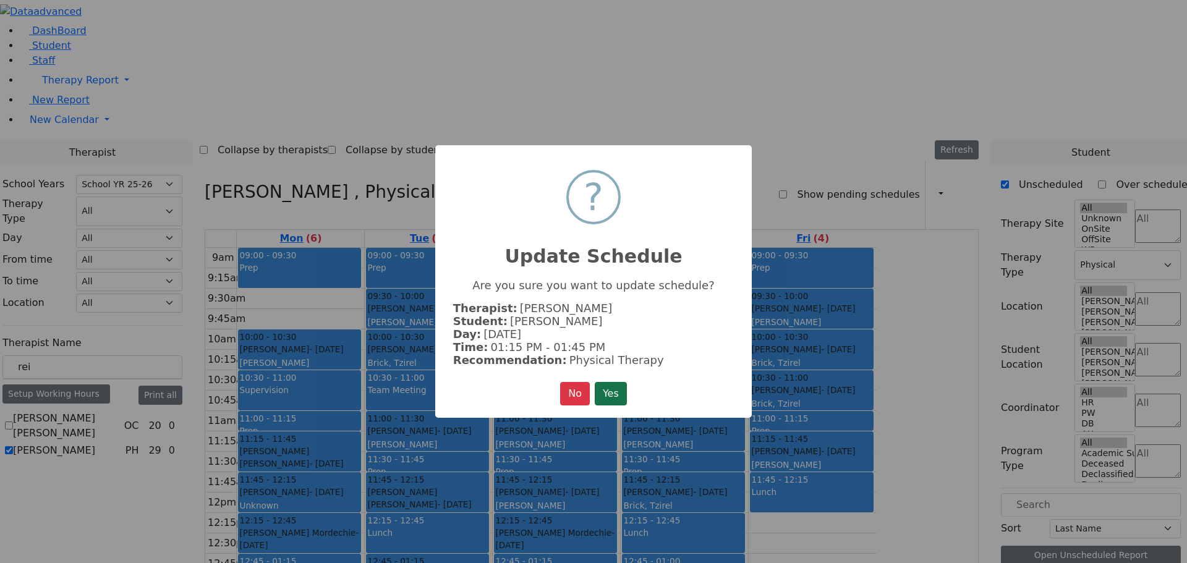
click at [606, 389] on button "Yes" at bounding box center [611, 393] width 32 height 23
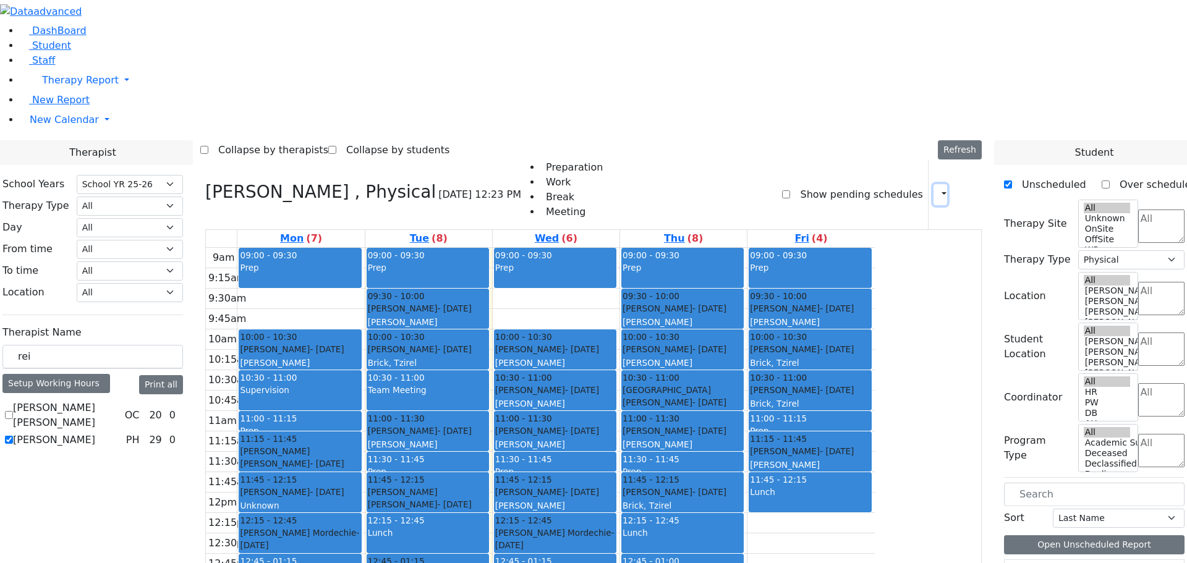
click at [936, 189] on icon "button" at bounding box center [936, 195] width 0 height 12
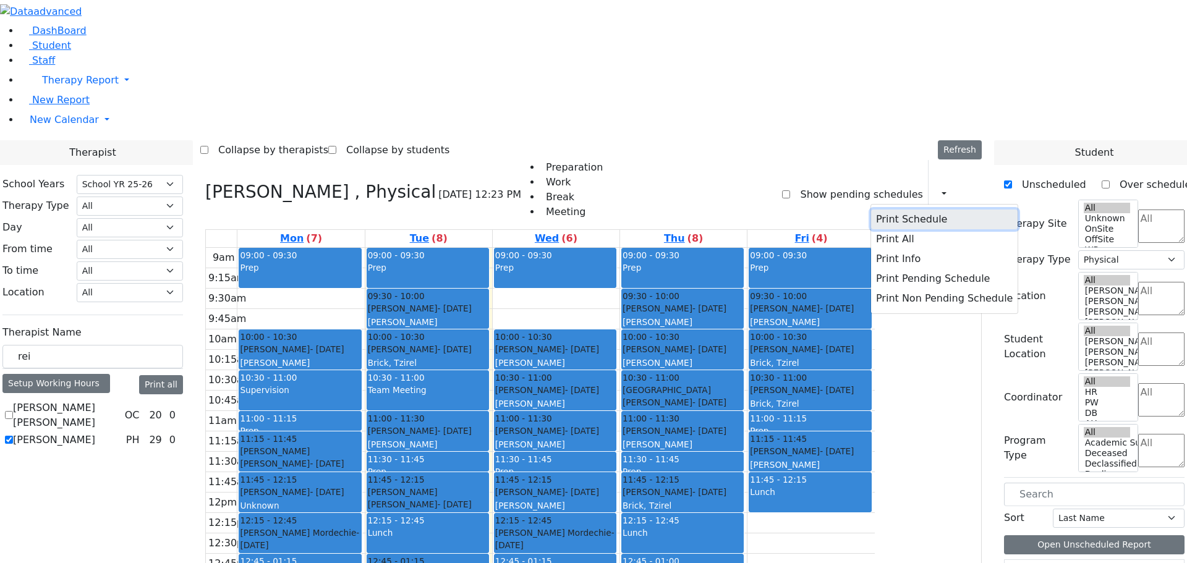
click at [876, 210] on button "Print Schedule" at bounding box center [944, 220] width 146 height 20
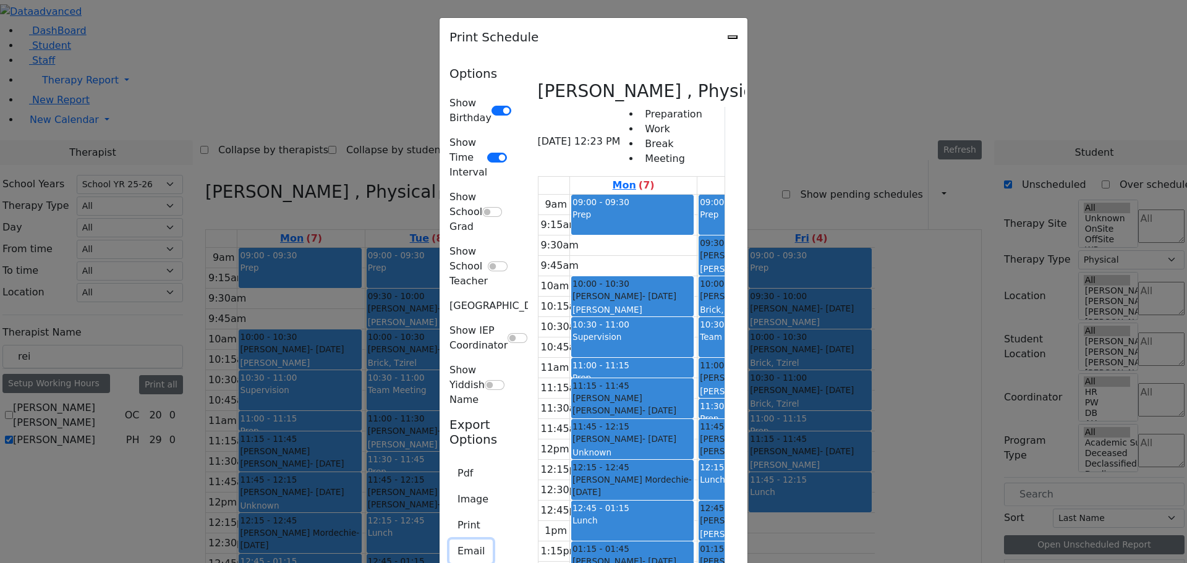
click at [449, 540] on button "Email" at bounding box center [470, 551] width 43 height 23
type input "[EMAIL_ADDRESS][DOMAIN_NAME]"
type textarea "This is schedule for [PERSON_NAME]"
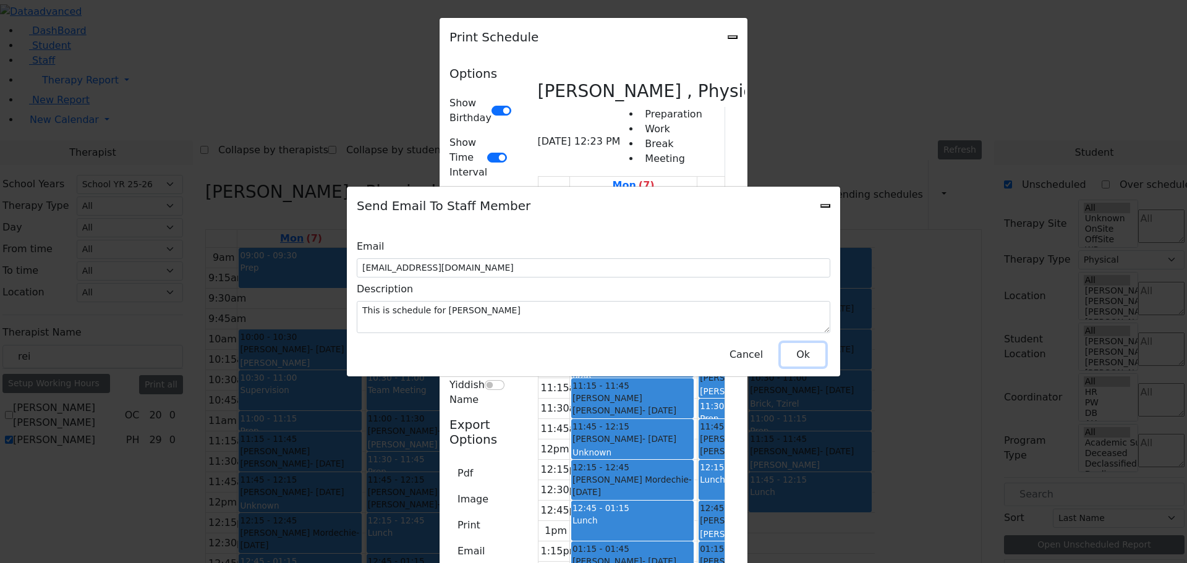
click at [810, 350] on button "Ok" at bounding box center [803, 354] width 45 height 23
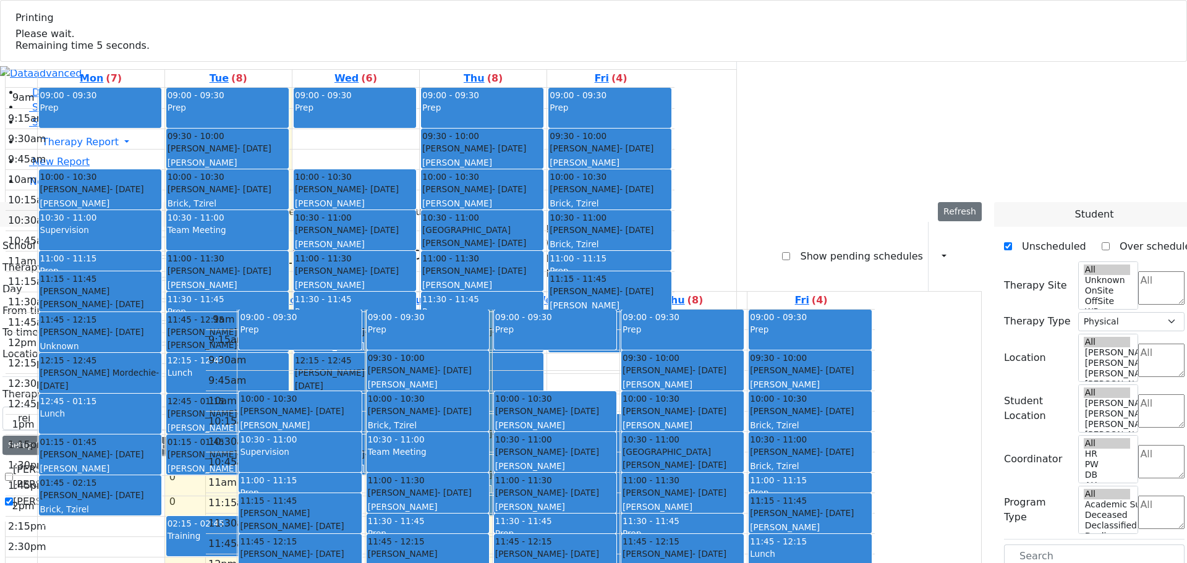
select select "212"
select select "2"
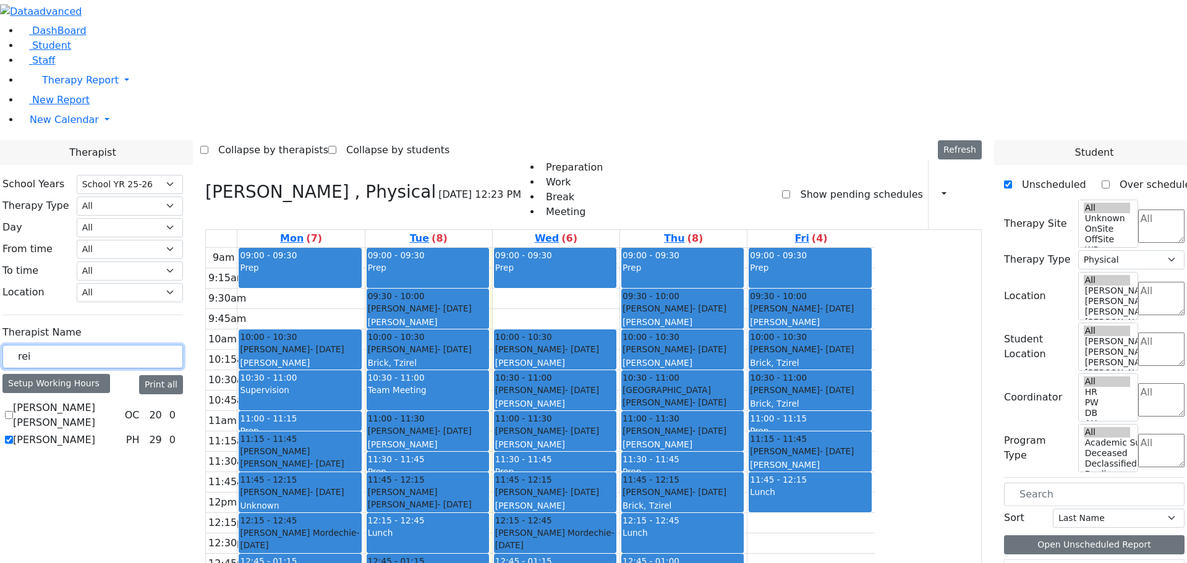
drag, startPoint x: 172, startPoint y: 214, endPoint x: 164, endPoint y: 213, distance: 7.6
click at [164, 345] on input "rei" at bounding box center [92, 356] width 180 height 23
drag, startPoint x: 178, startPoint y: 213, endPoint x: 146, endPoint y: 205, distance: 32.5
click at [146, 205] on div "School Years Select School YR Summer YR 25 School YR 25-26 Summer YR 25 School …" at bounding box center [93, 312] width 200 height 295
type input "grun"
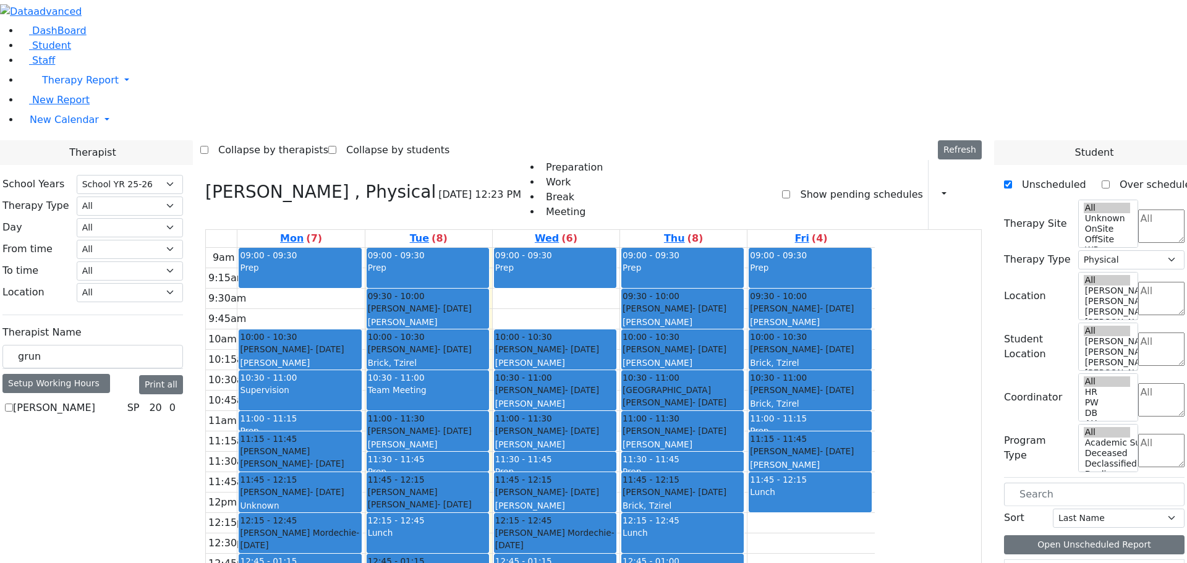
drag, startPoint x: 153, startPoint y: 266, endPoint x: 159, endPoint y: 268, distance: 6.5
click at [95, 401] on label "[PERSON_NAME]" at bounding box center [54, 408] width 82 height 15
click at [13, 404] on input "[PERSON_NAME]" at bounding box center [9, 408] width 8 height 8
checkbox input "true"
select select "3"
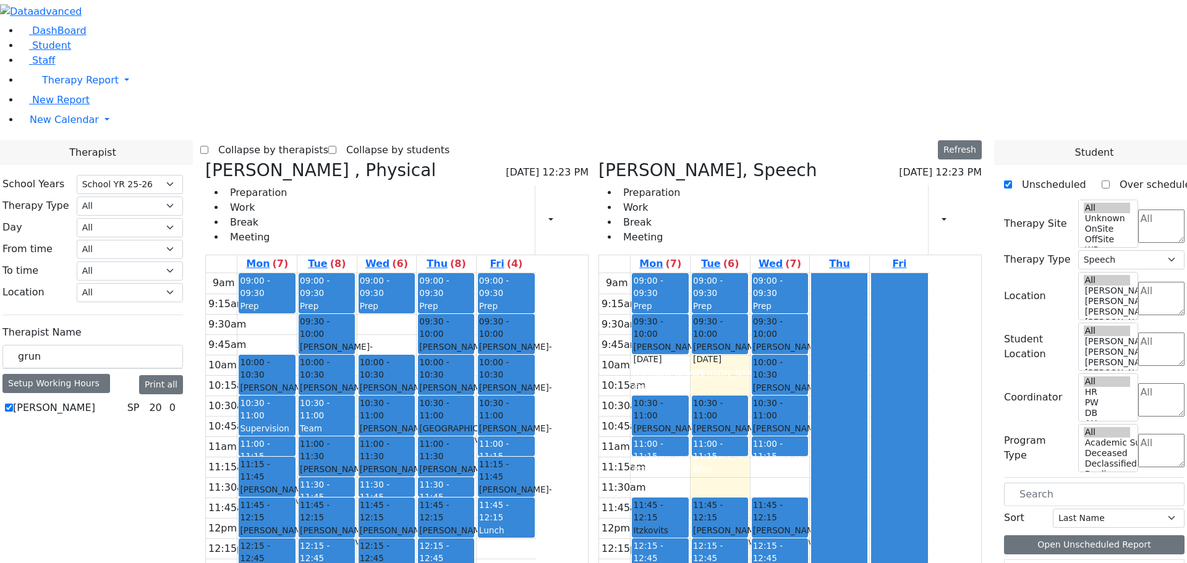
drag, startPoint x: 721, startPoint y: 283, endPoint x: 737, endPoint y: 443, distance: 160.3
click at [690, 443] on div "09:00 - 09:30 Prep 09:30 - 10:00 [PERSON_NAME] - [DATE] [PERSON_NAME] Grade 3 1…" at bounding box center [659, 518] width 59 height 490
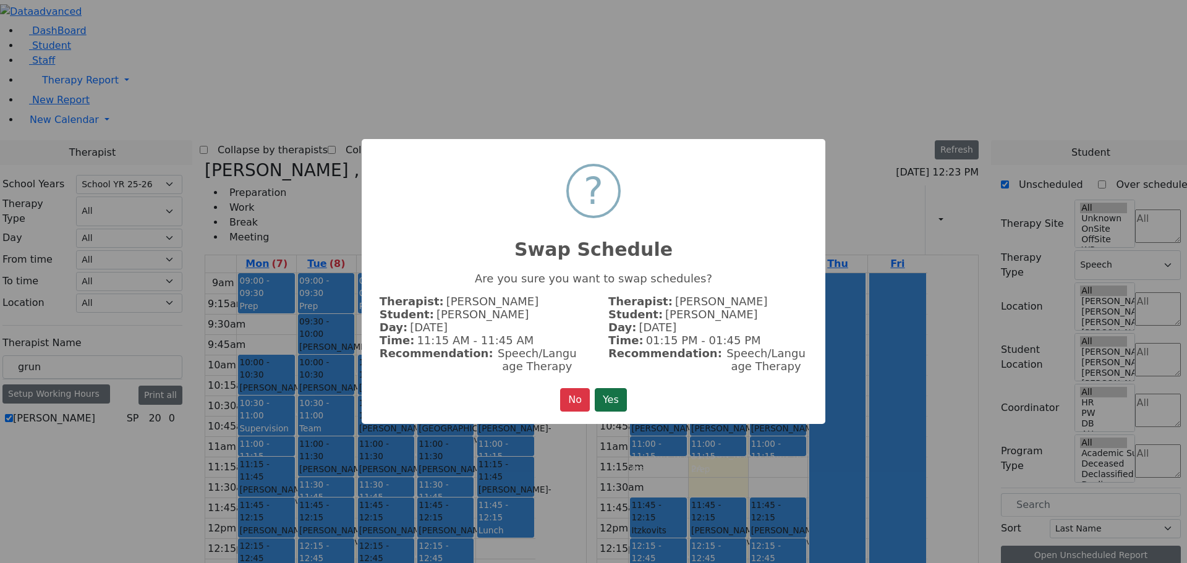
click at [613, 394] on button "Yes" at bounding box center [611, 399] width 32 height 23
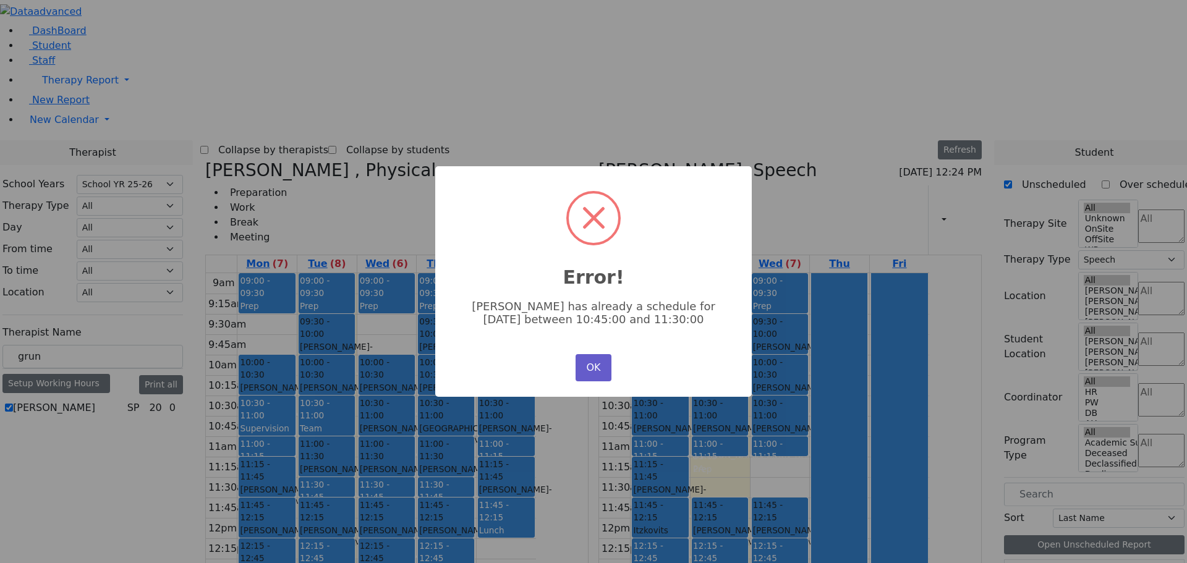
click at [583, 356] on button "OK" at bounding box center [593, 367] width 36 height 27
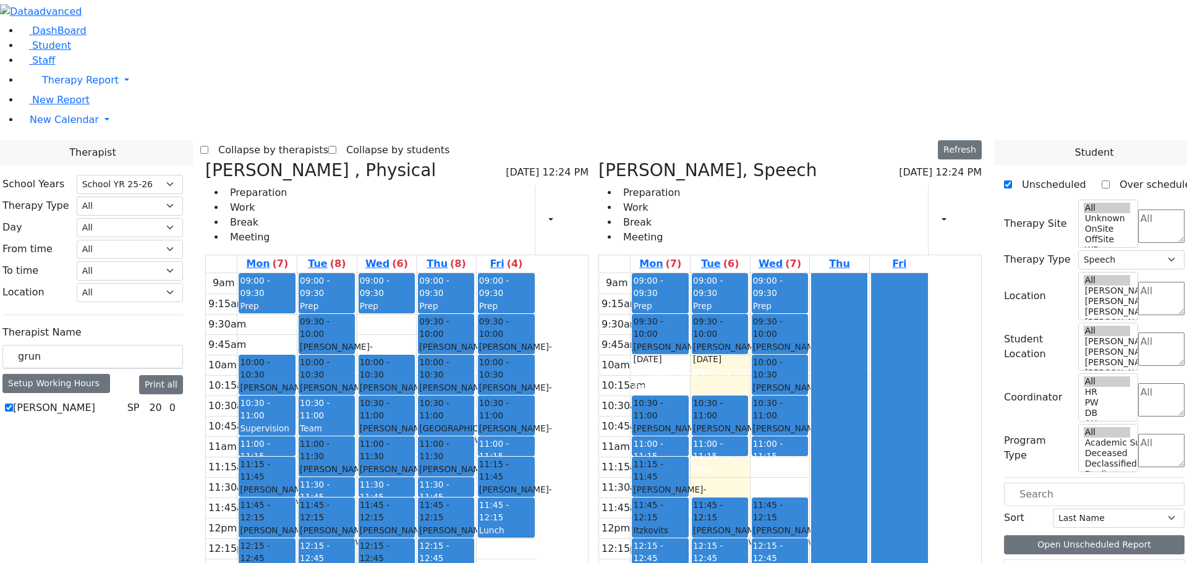
click at [773, 524] on tr "09:00 - 09:30 Prep 09:30 - 10:00 [PERSON_NAME] - [DATE] [PERSON_NAME] Grade 3 1…" at bounding box center [764, 518] width 330 height 490
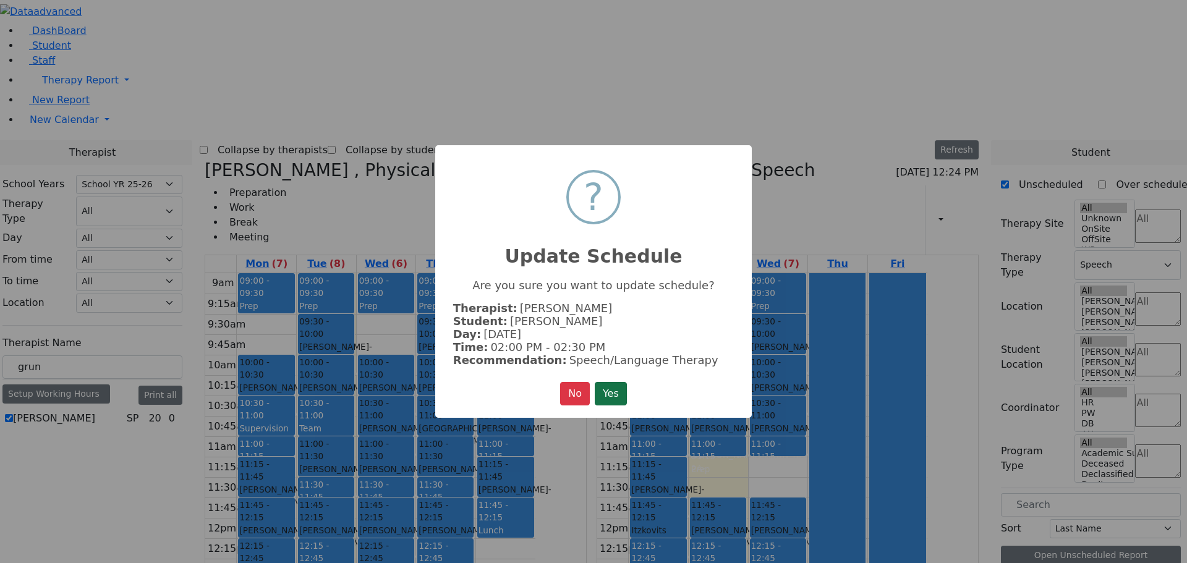
click at [604, 394] on button "Yes" at bounding box center [611, 393] width 32 height 23
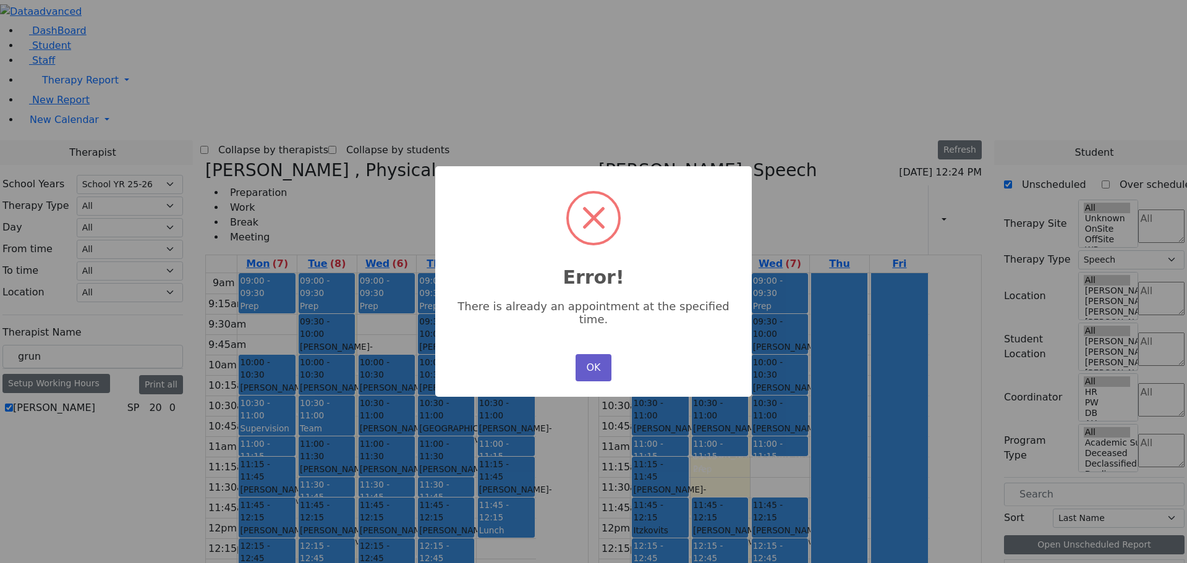
click at [590, 356] on button "OK" at bounding box center [593, 367] width 36 height 27
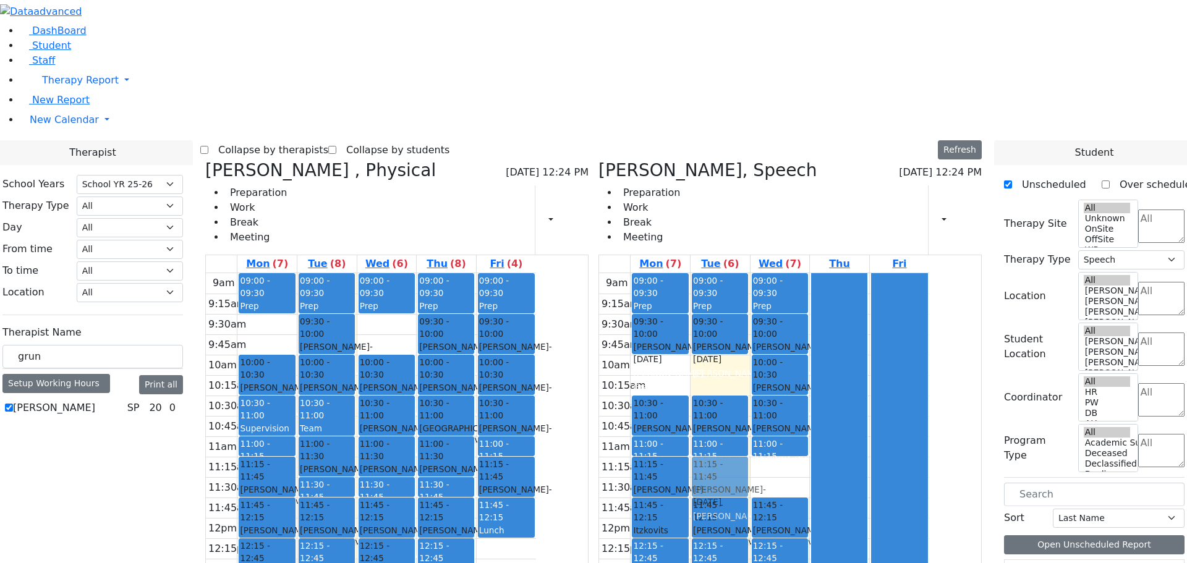
drag, startPoint x: 723, startPoint y: 439, endPoint x: 778, endPoint y: 297, distance: 152.7
click at [778, 297] on tr "09:00 - 09:30 Prep 09:30 - 10:00 [PERSON_NAME] - [DATE] [PERSON_NAME] Grade 3 1…" at bounding box center [764, 518] width 330 height 490
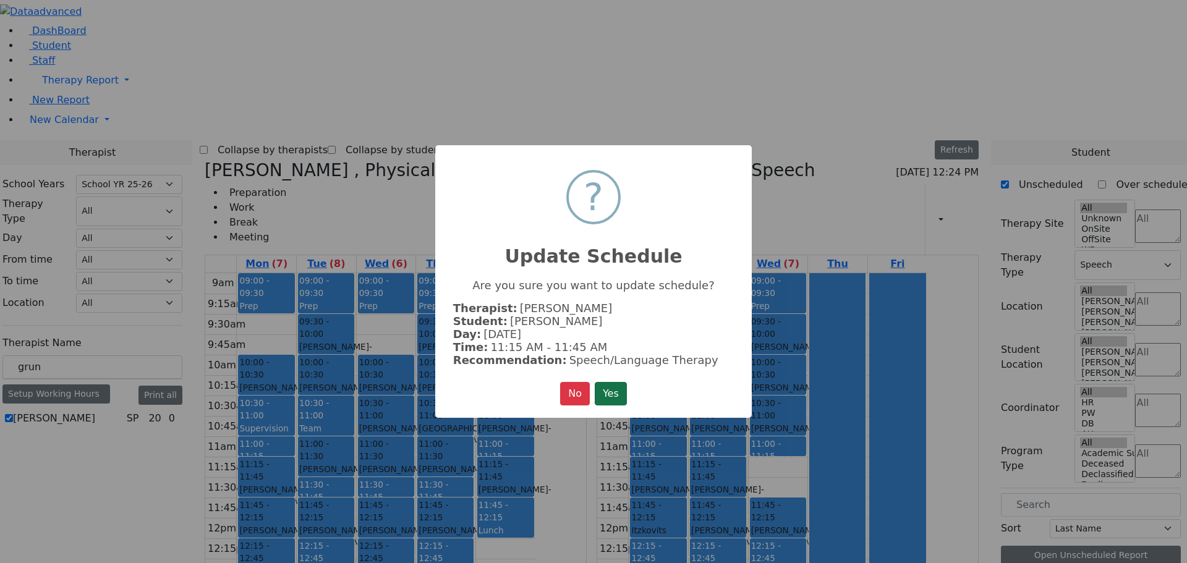
click at [603, 389] on button "Yes" at bounding box center [611, 393] width 32 height 23
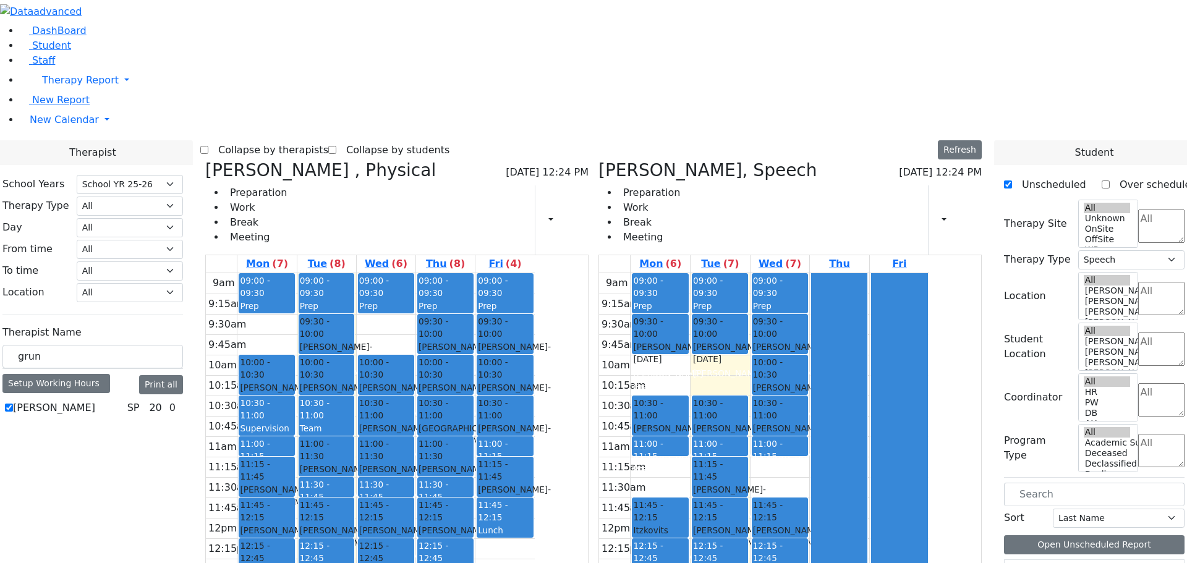
drag, startPoint x: 724, startPoint y: 282, endPoint x: 739, endPoint y: 439, distance: 157.8
click at [690, 439] on div "09:00 - 09:30 Prep 09:30 - 10:00 [PERSON_NAME] - [DATE] [PERSON_NAME] Grade 3 1…" at bounding box center [659, 518] width 59 height 490
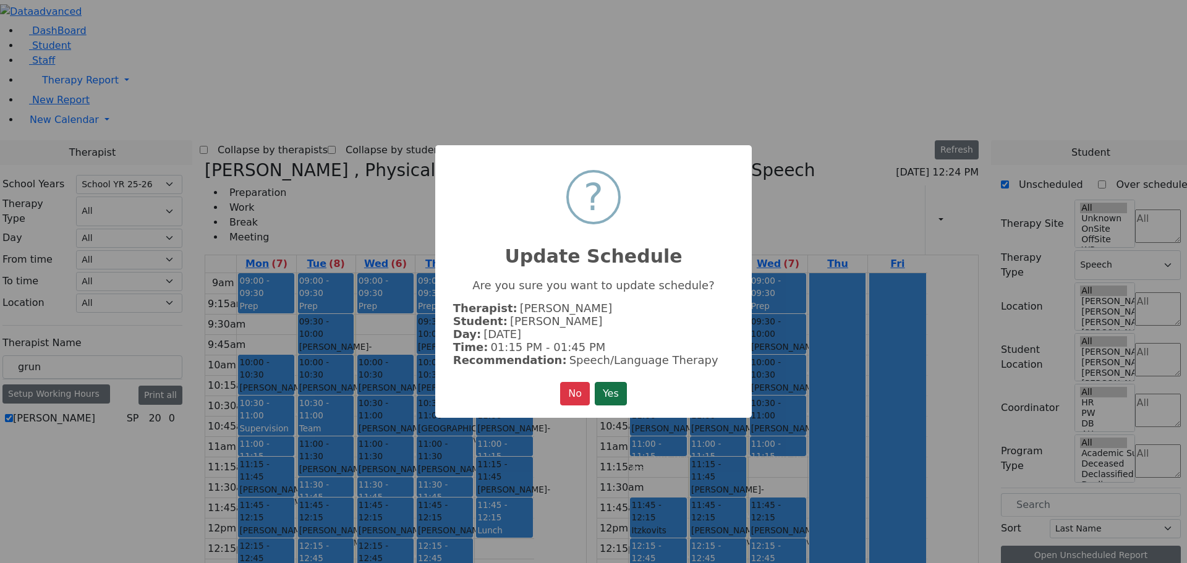
click at [601, 390] on button "Yes" at bounding box center [611, 393] width 32 height 23
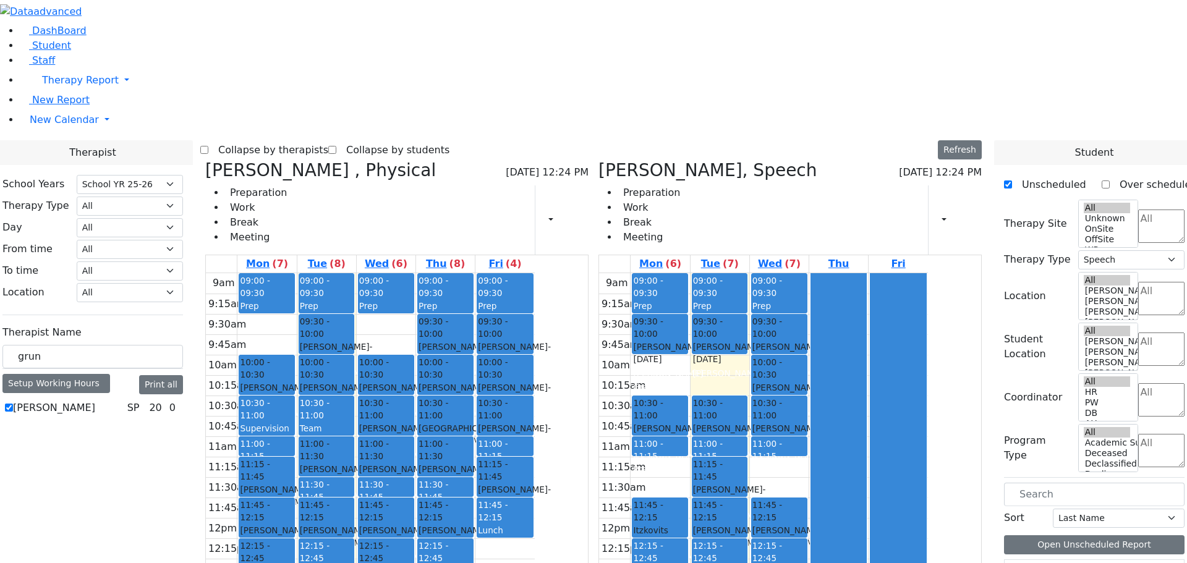
click at [205, 160] on icon at bounding box center [205, 170] width 0 height 20
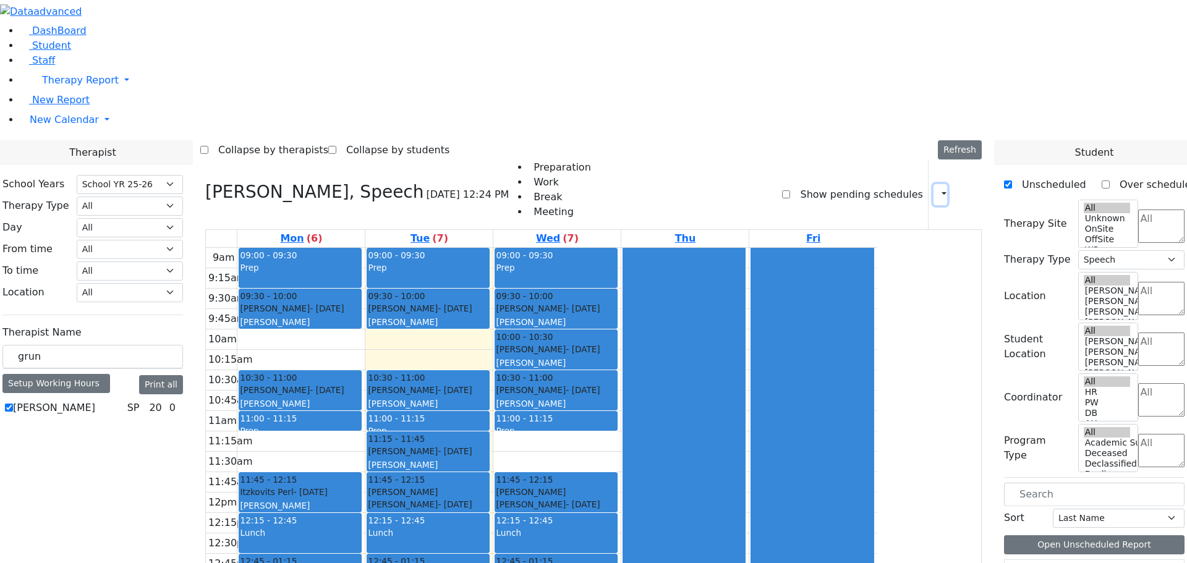
click at [936, 189] on icon "button" at bounding box center [936, 195] width 0 height 12
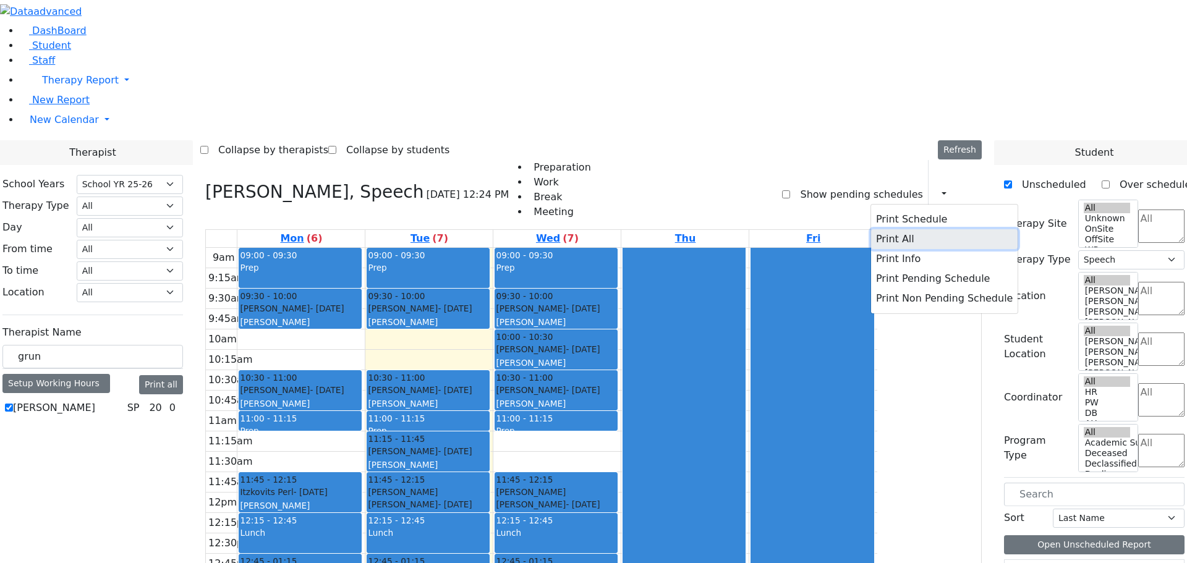
click at [871, 229] on button "Print All" at bounding box center [944, 239] width 146 height 20
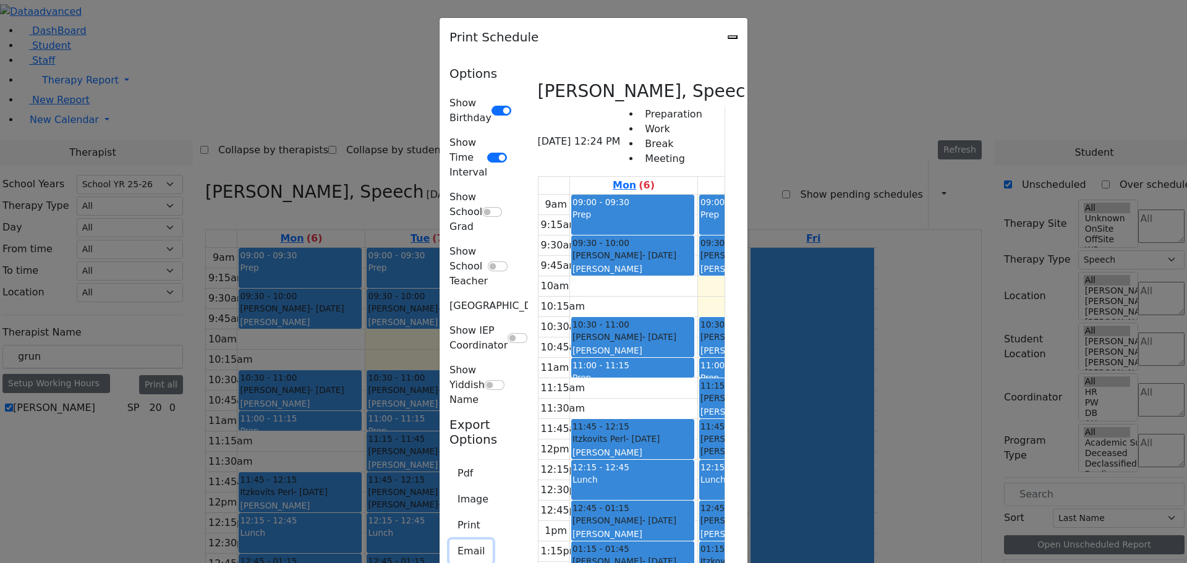
click at [449, 540] on button "Email" at bounding box center [470, 551] width 43 height 23
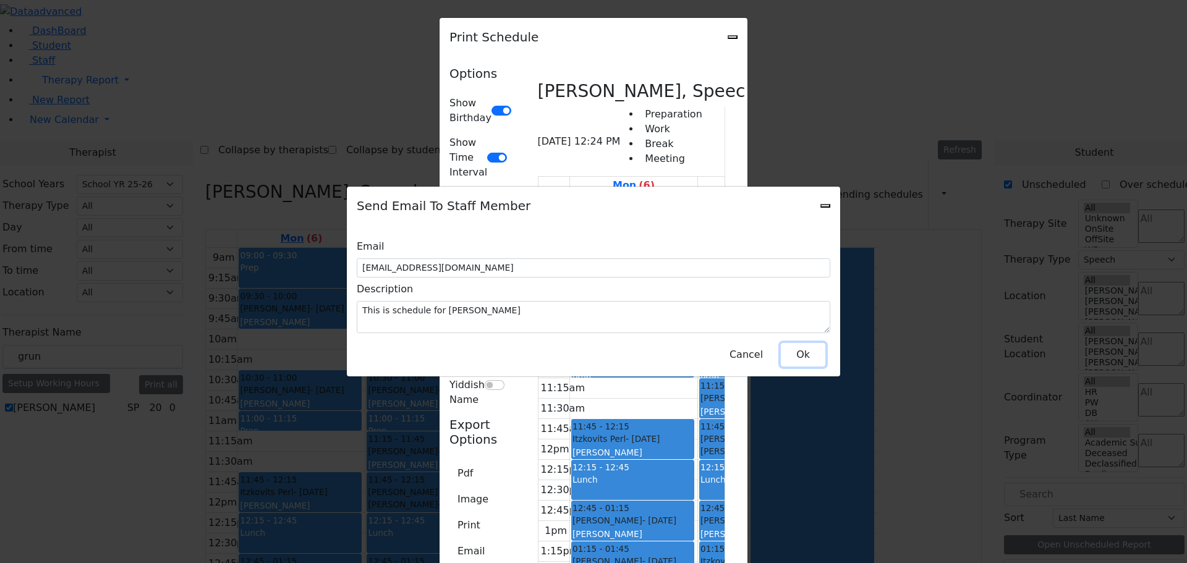
click at [800, 351] on button "Ok" at bounding box center [803, 354] width 45 height 23
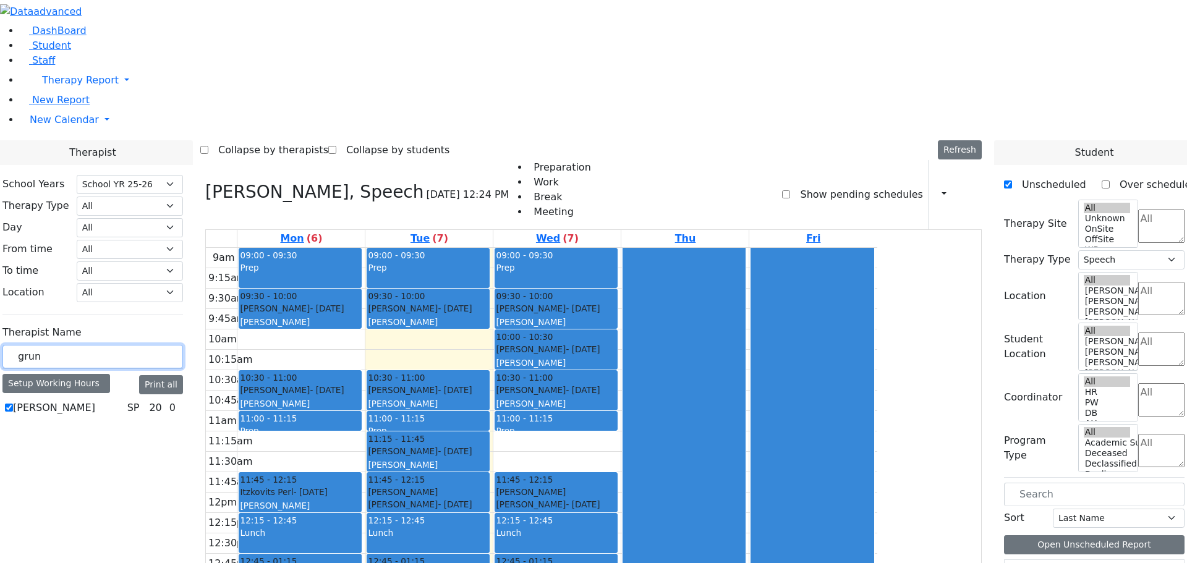
drag, startPoint x: 176, startPoint y: 206, endPoint x: 156, endPoint y: 204, distance: 19.9
click at [156, 345] on div "grun" at bounding box center [92, 357] width 180 height 24
drag, startPoint x: 190, startPoint y: 213, endPoint x: 133, endPoint y: 199, distance: 59.2
